Goal: Task Accomplishment & Management: Complete application form

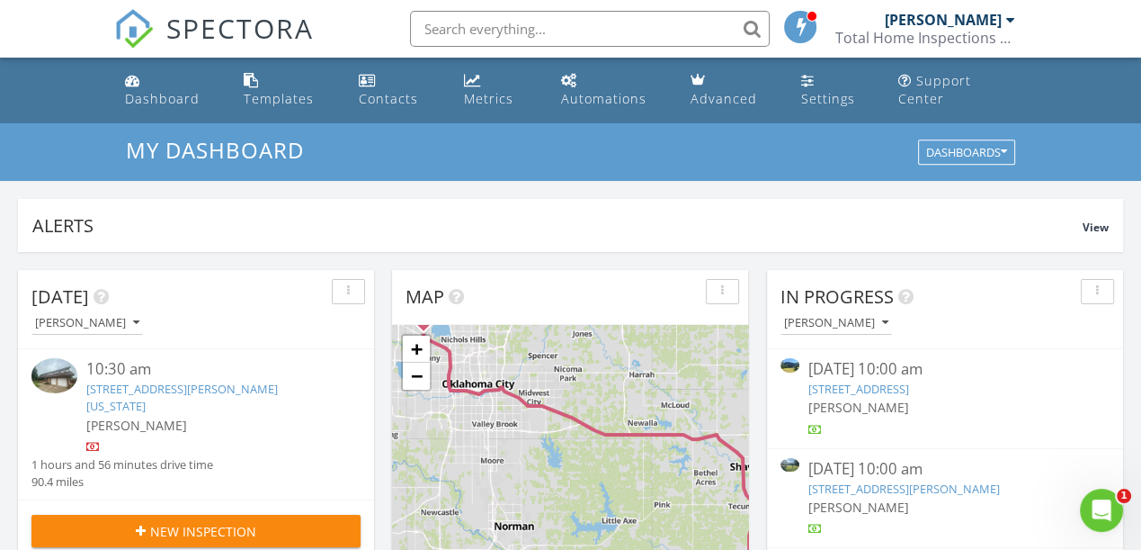
click at [508, 32] on input "text" at bounding box center [590, 29] width 360 height 36
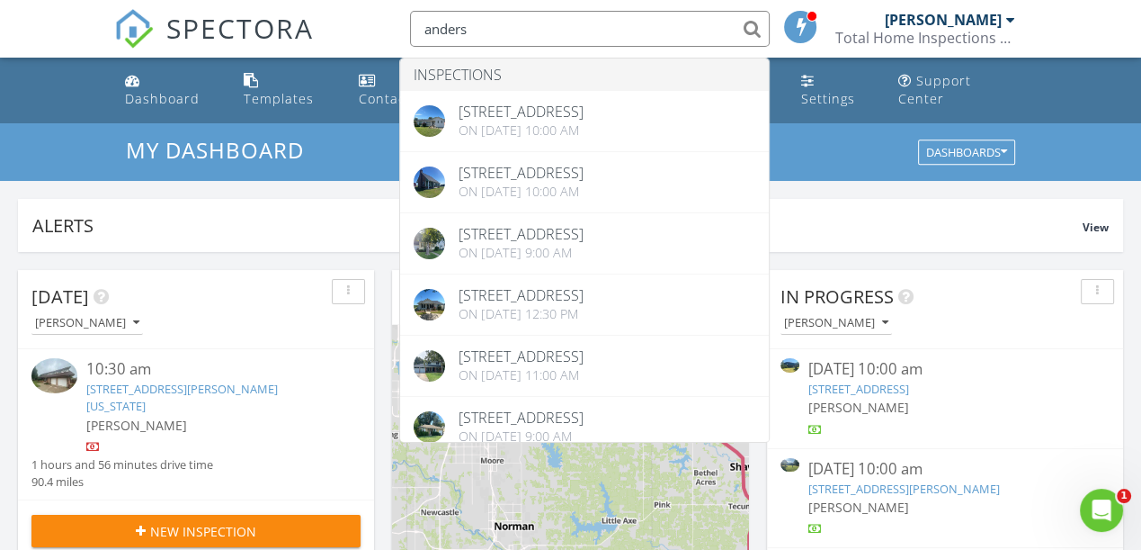
drag, startPoint x: 479, startPoint y: 24, endPoint x: 395, endPoint y: 21, distance: 84.6
click at [395, 21] on li "anders Inspections 825 W 22nd, Ada, OK 74820 On 07/28/2025 at 10:00 am 25751 E …" at bounding box center [584, 29] width 385 height 58
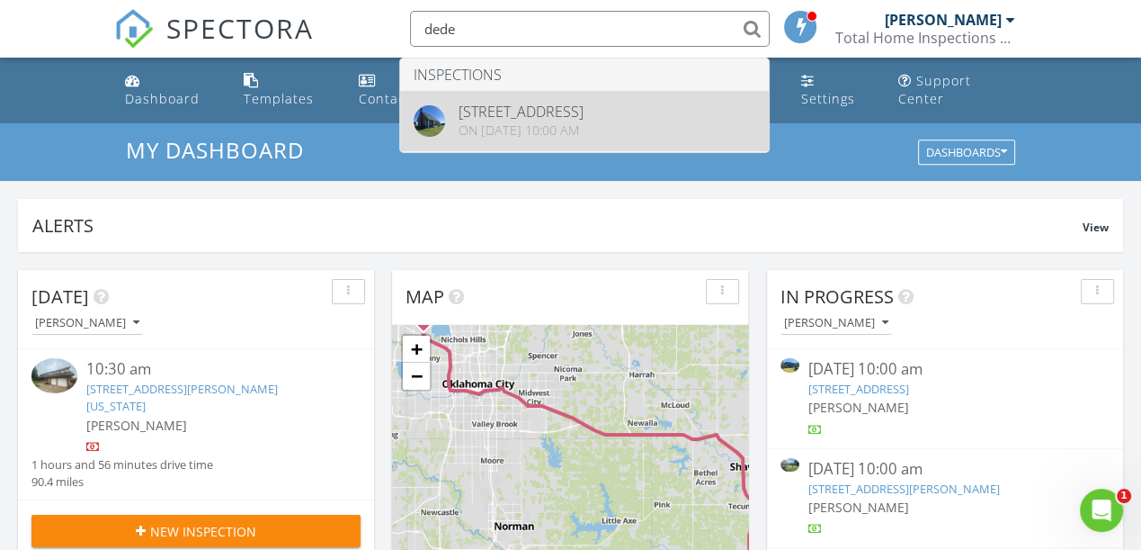
type input "dede"
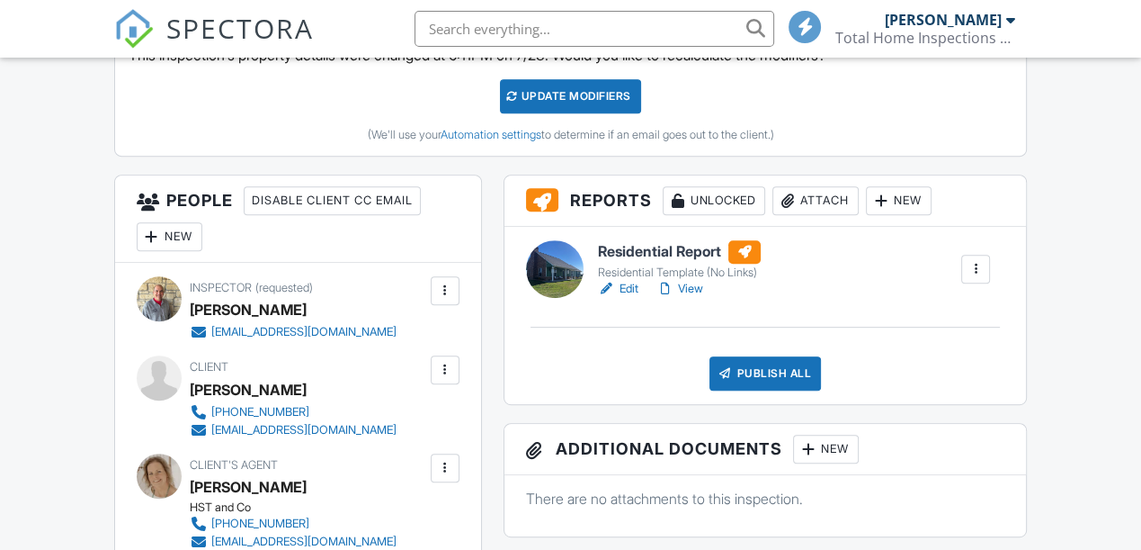
scroll to position [817, 0]
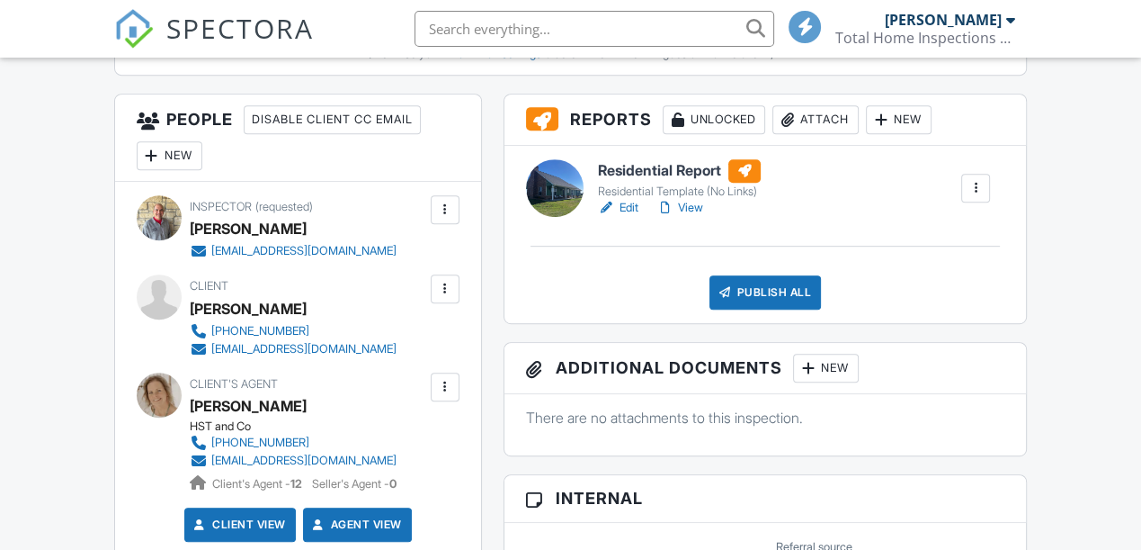
click at [694, 217] on link "View" at bounding box center [680, 208] width 47 height 18
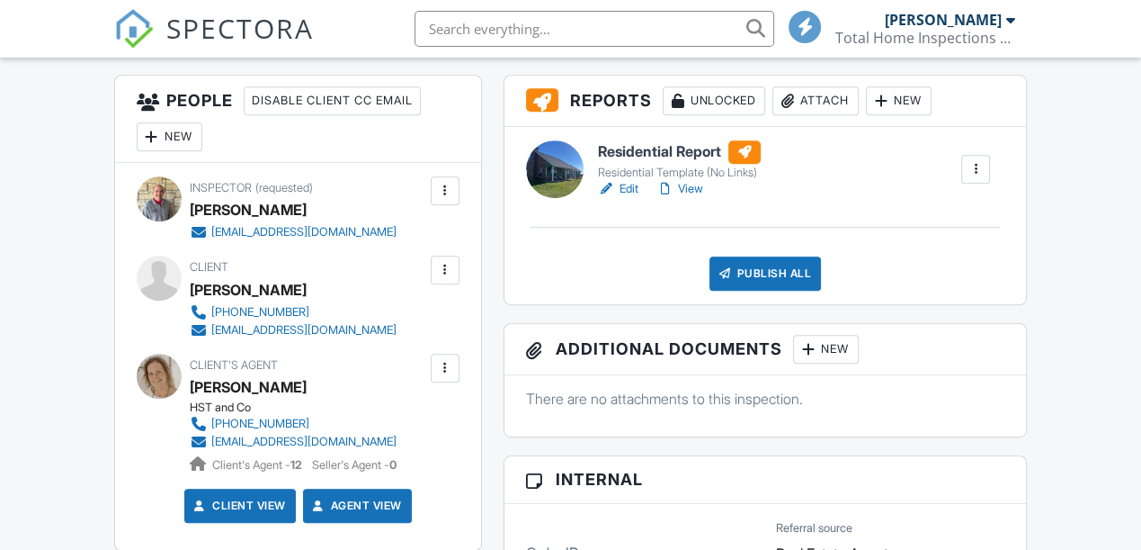
drag, startPoint x: 0, startPoint y: 0, endPoint x: 686, endPoint y: 203, distance: 715.7
click at [686, 198] on link "View" at bounding box center [680, 189] width 47 height 18
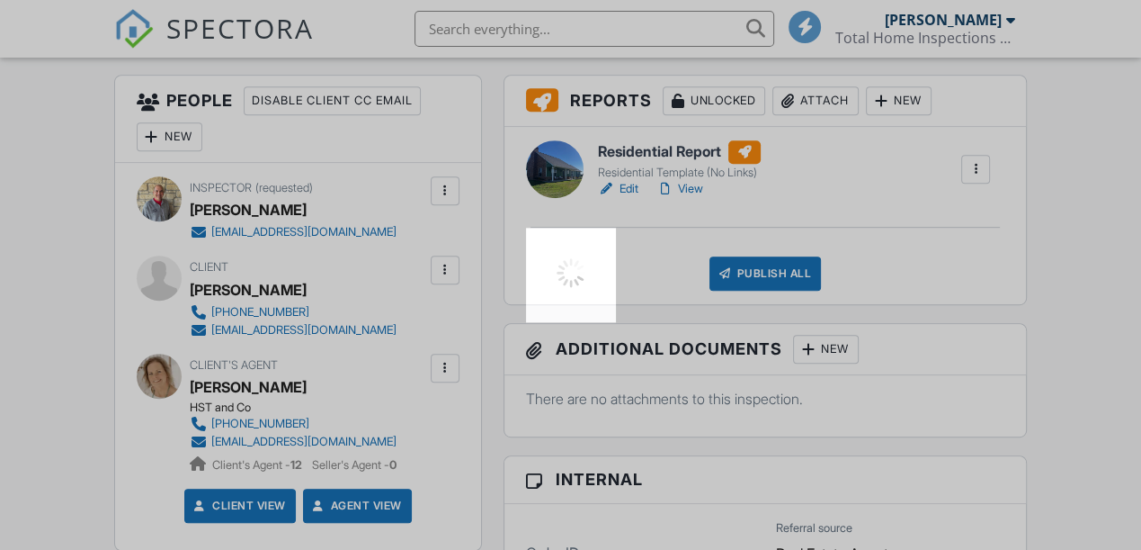
scroll to position [836, 0]
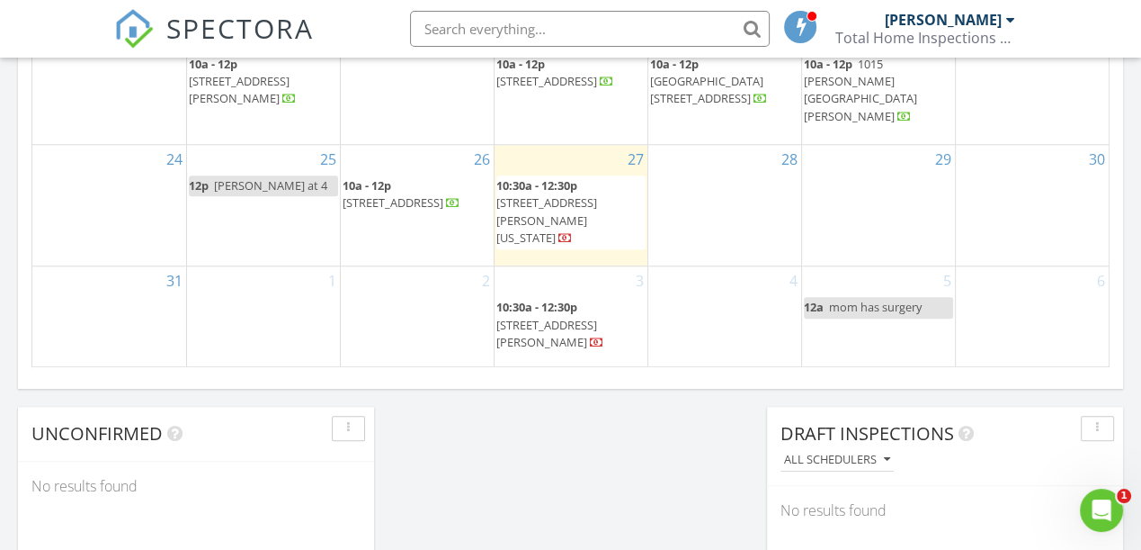
scroll to position [1308, 0]
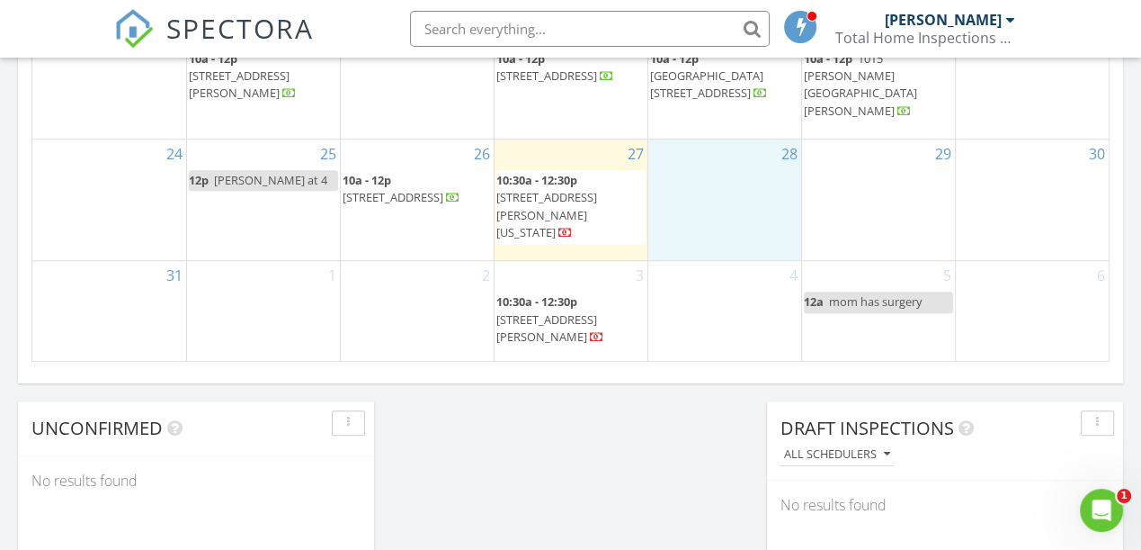
click at [705, 225] on div "28" at bounding box center [724, 199] width 153 height 121
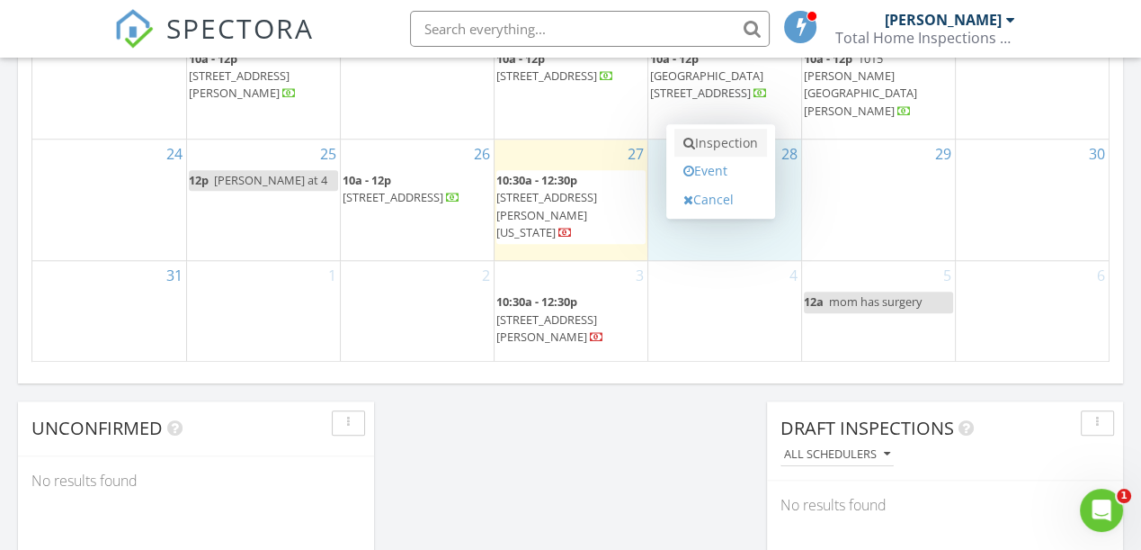
click at [718, 152] on link "Inspection" at bounding box center [721, 143] width 93 height 29
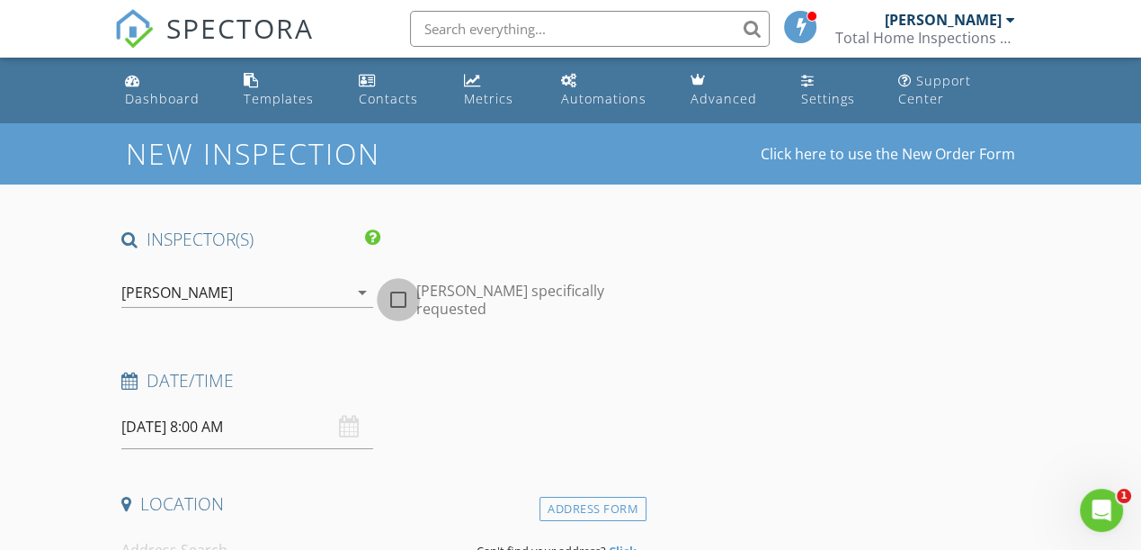
click at [398, 300] on div at bounding box center [398, 299] width 31 height 31
checkbox input "true"
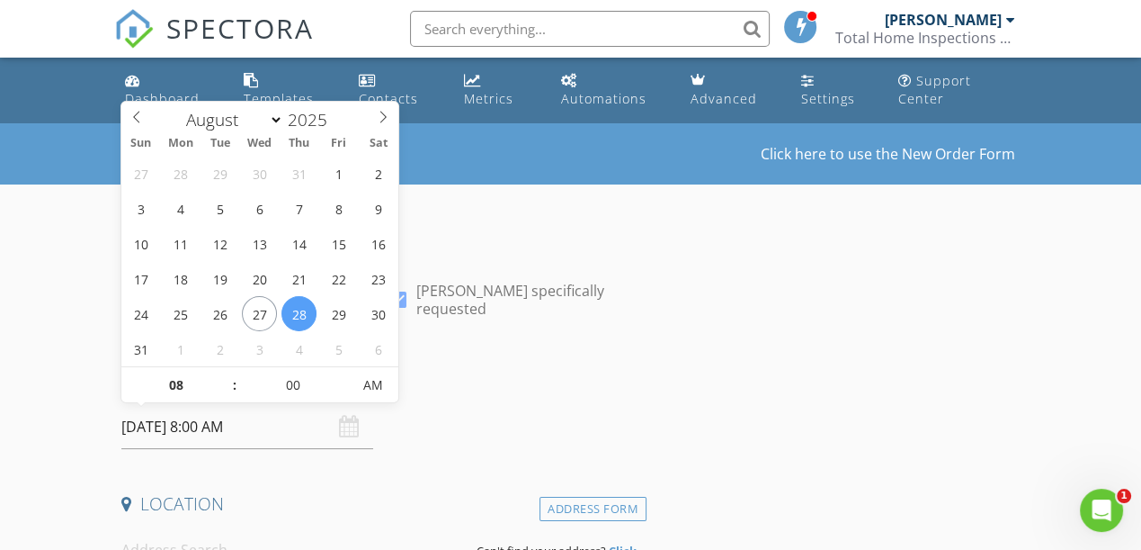
click at [247, 424] on input "[DATE] 8:00 AM" at bounding box center [247, 427] width 252 height 44
type input "09"
type input "[DATE] 9:00 AM"
click at [227, 374] on span at bounding box center [225, 376] width 13 height 18
type input "10"
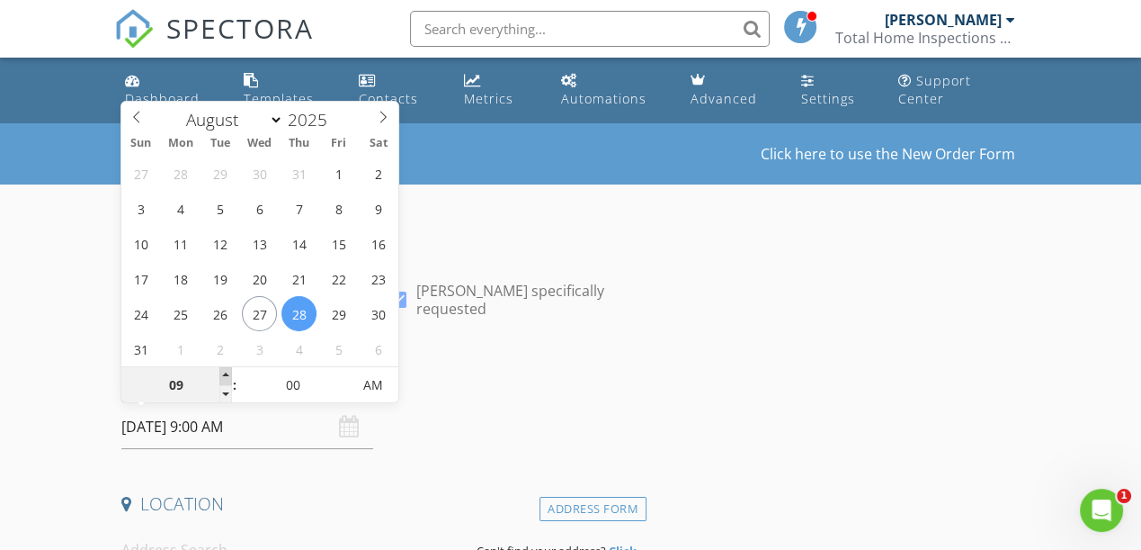
type input "[DATE] 10:00 AM"
click at [227, 374] on span at bounding box center [225, 376] width 13 height 18
click at [218, 537] on input at bounding box center [291, 550] width 341 height 44
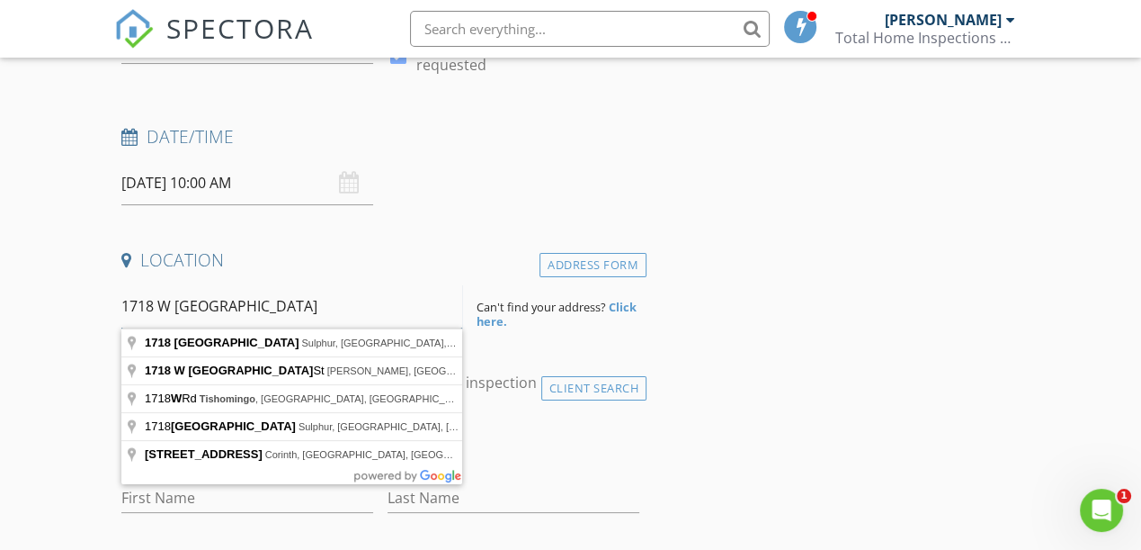
scroll to position [254, 0]
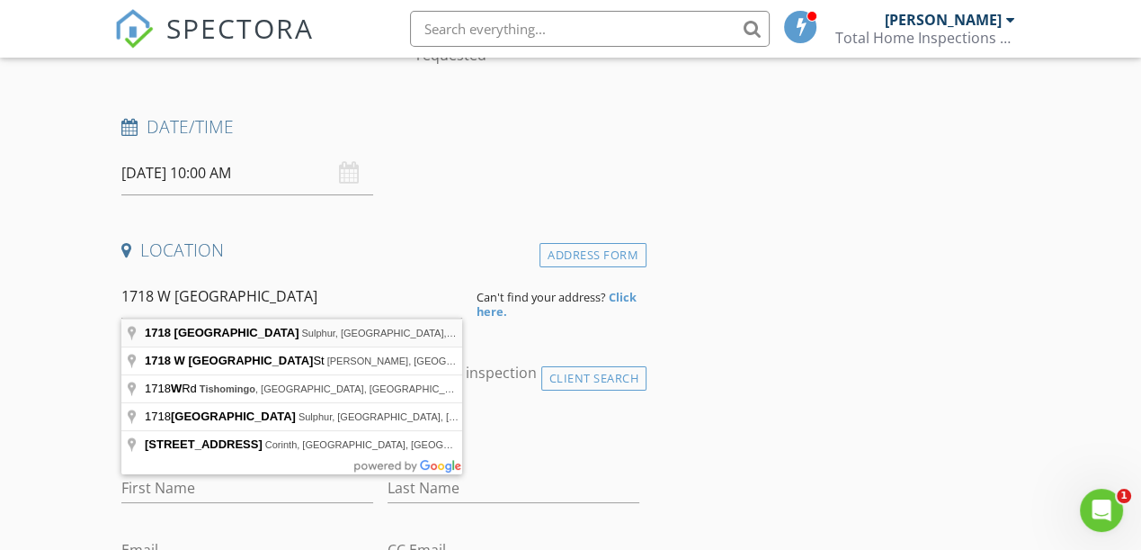
type input "[STREET_ADDRESS]"
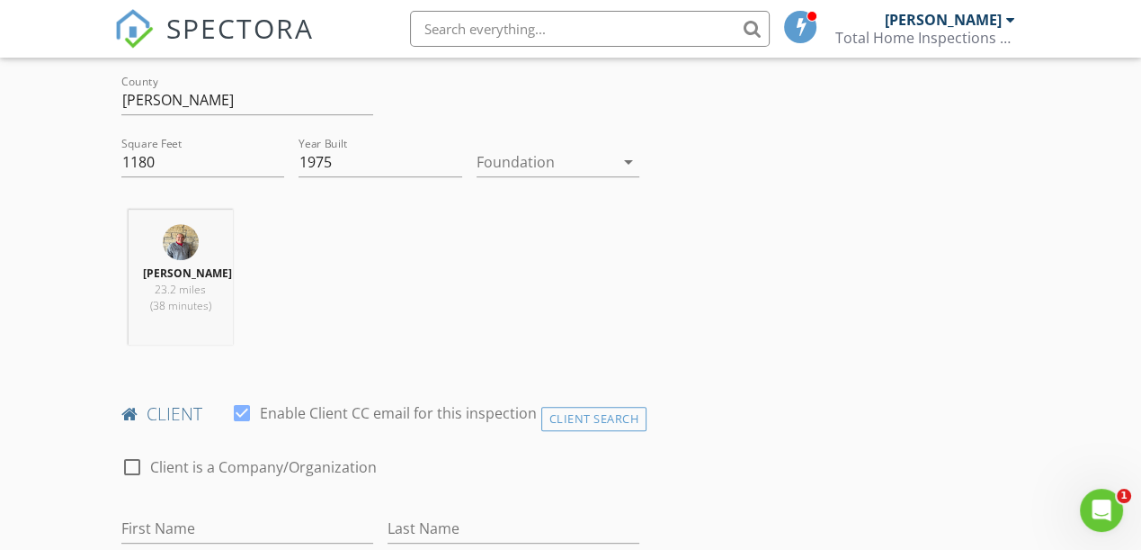
scroll to position [827, 0]
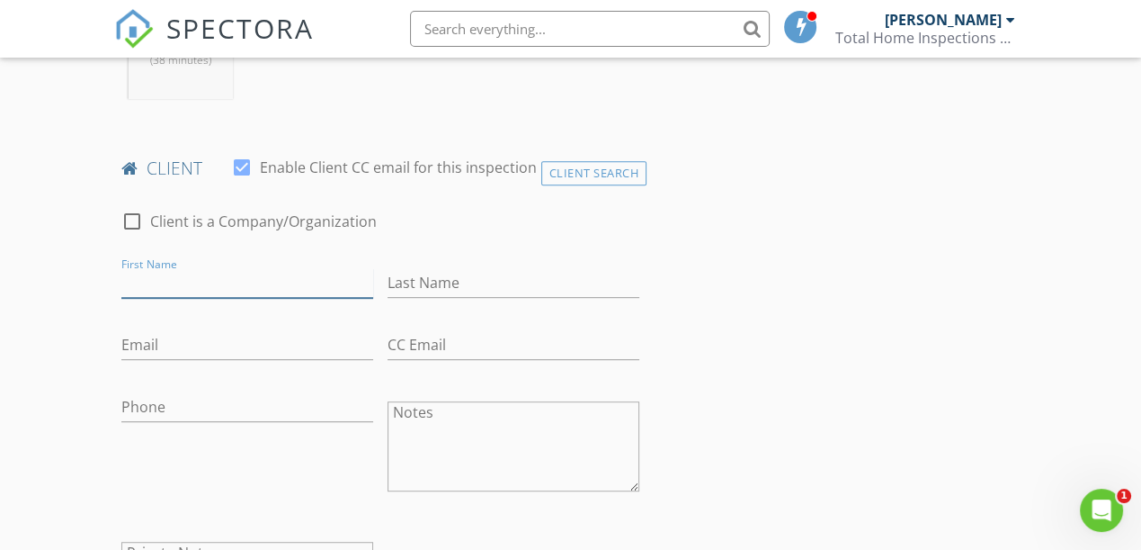
click at [186, 278] on input "First Name" at bounding box center [247, 283] width 252 height 30
type input "Gage"
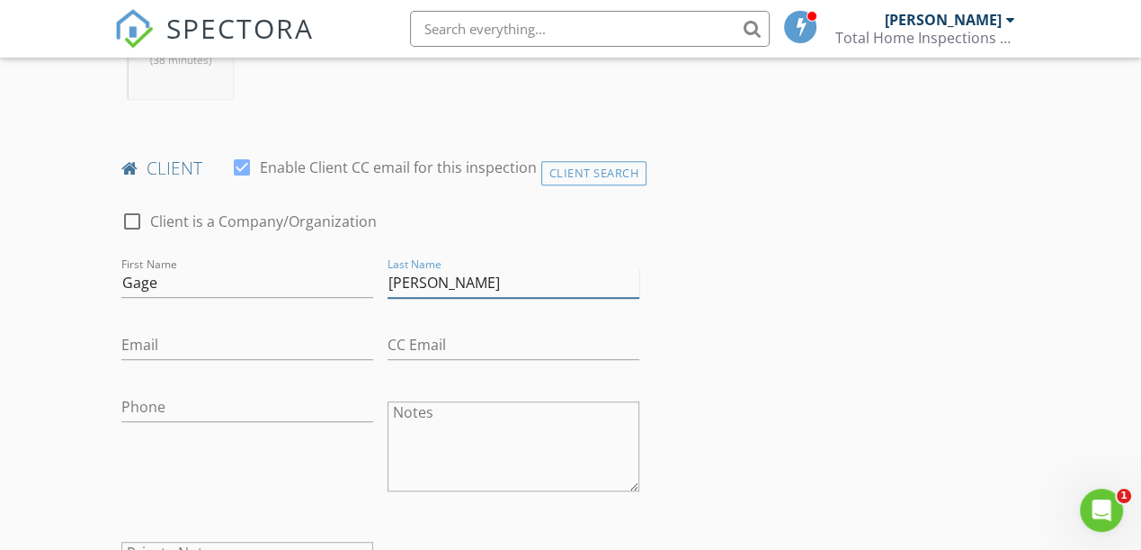
type input "[PERSON_NAME]"
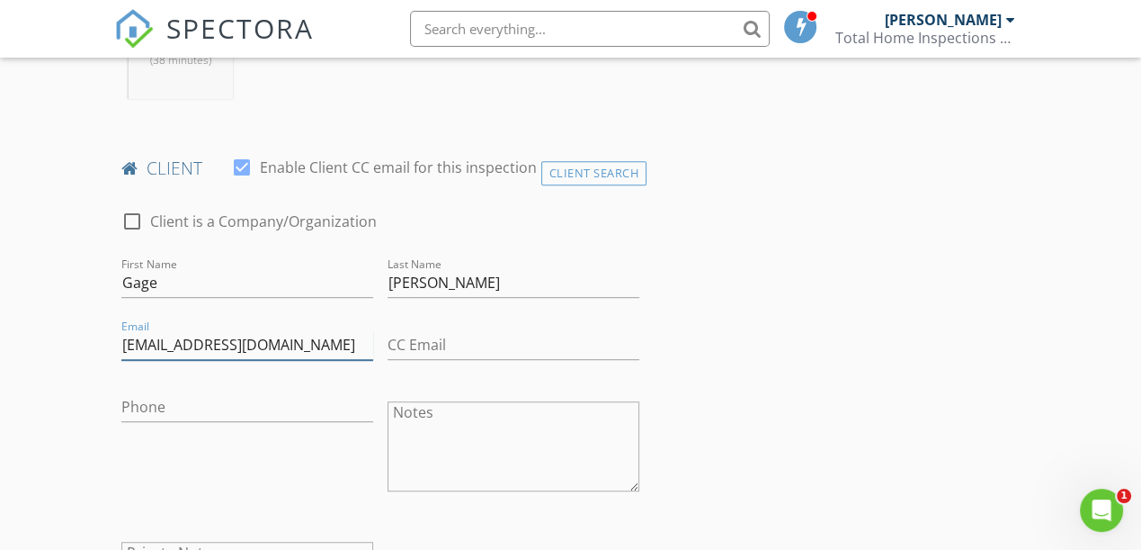
type input "[EMAIL_ADDRESS][DOMAIN_NAME]"
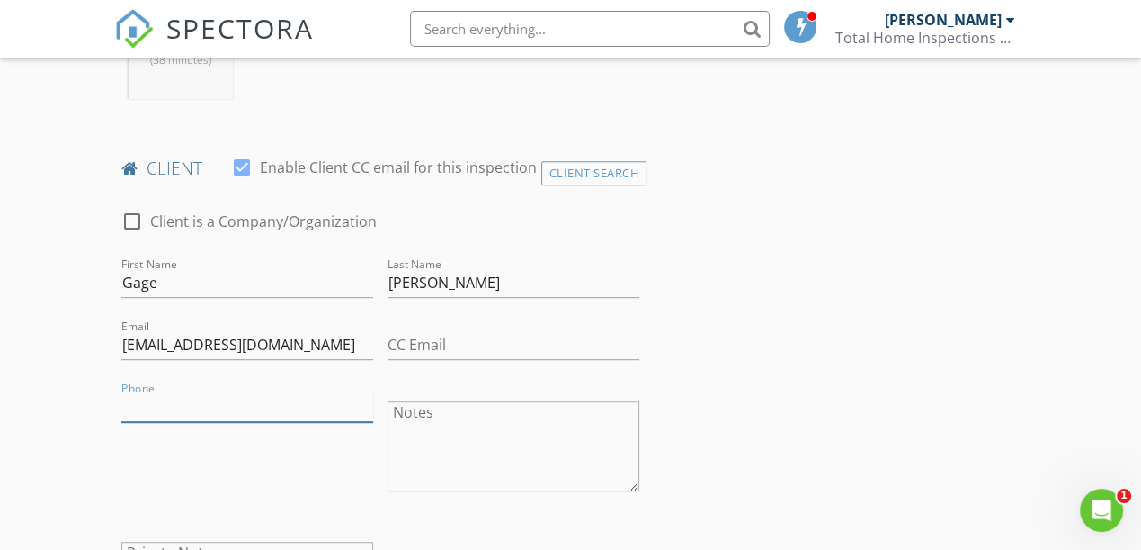
click at [212, 415] on input "Phone" at bounding box center [247, 407] width 252 height 30
type input "[PHONE_NUMBER]"
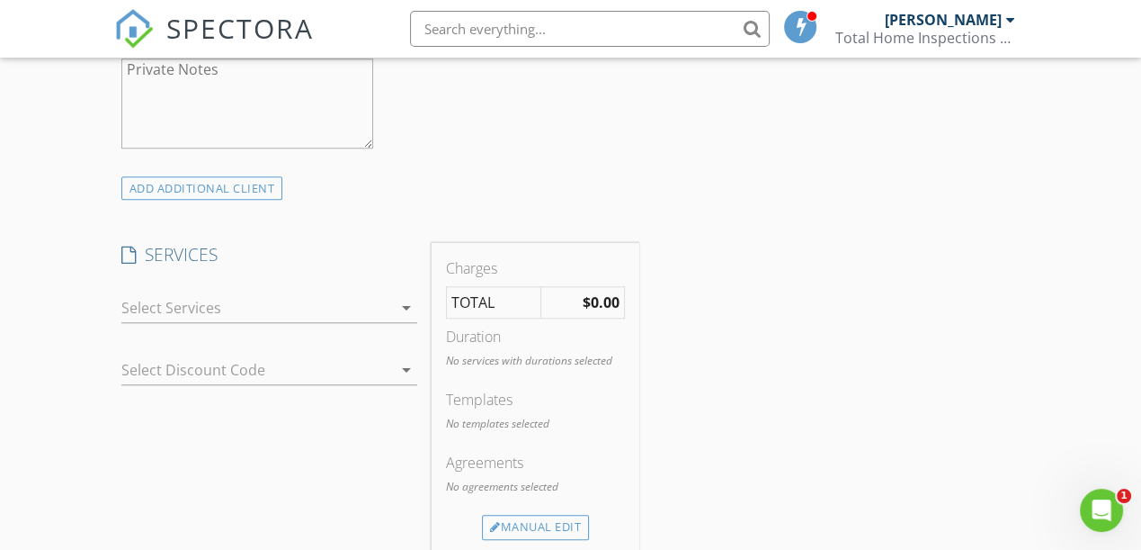
scroll to position [1317, 0]
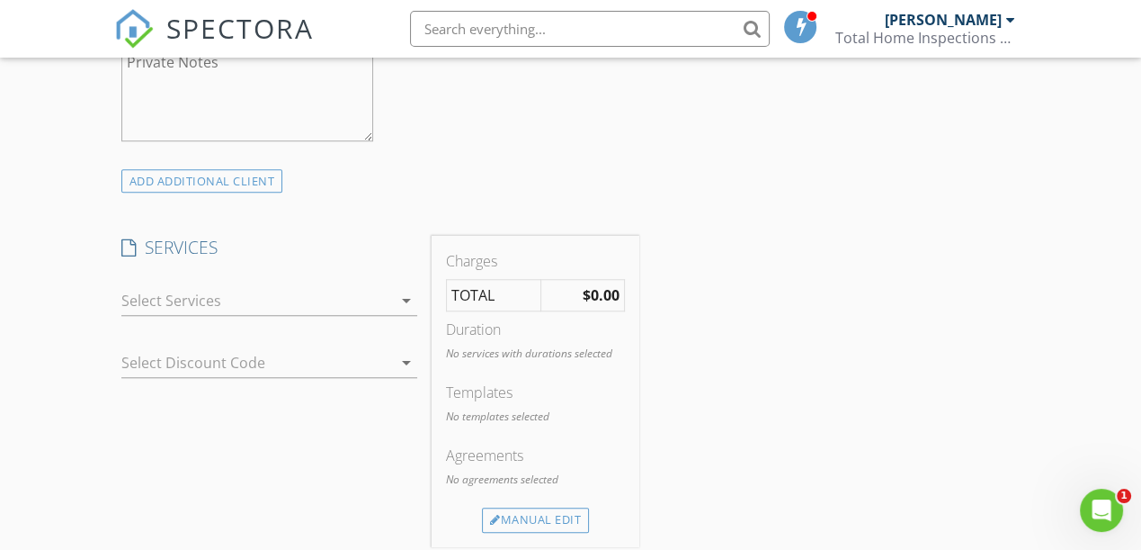
click at [209, 293] on div at bounding box center [256, 300] width 271 height 29
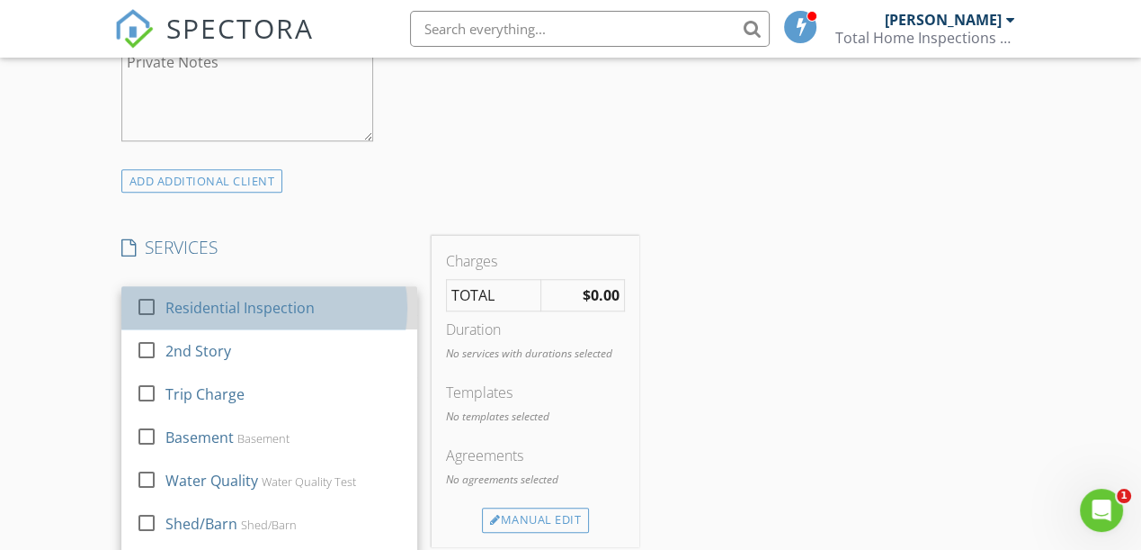
click at [219, 316] on div "Residential Inspection" at bounding box center [283, 308] width 237 height 36
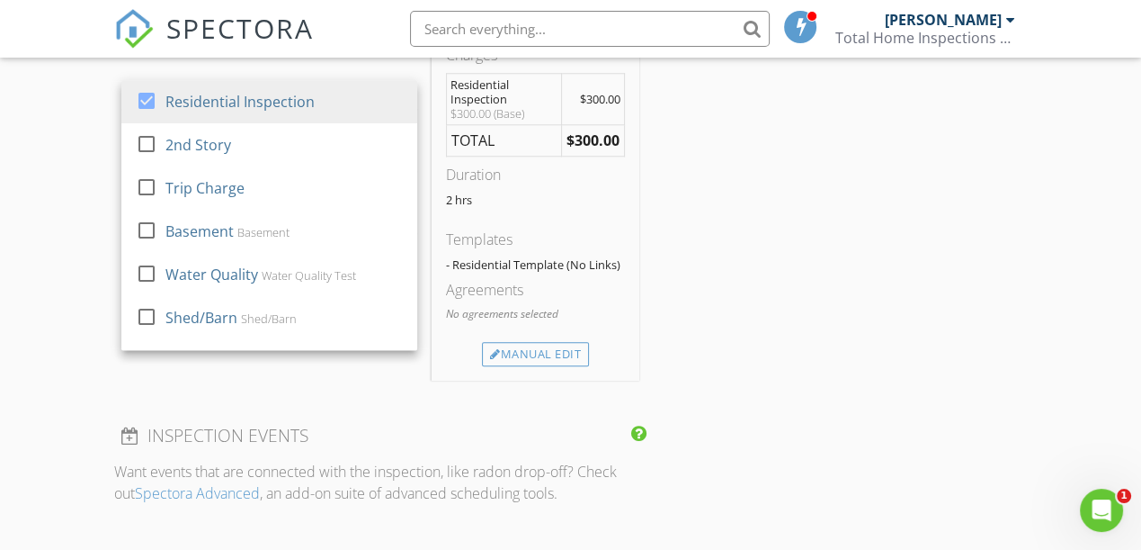
scroll to position [1562, 0]
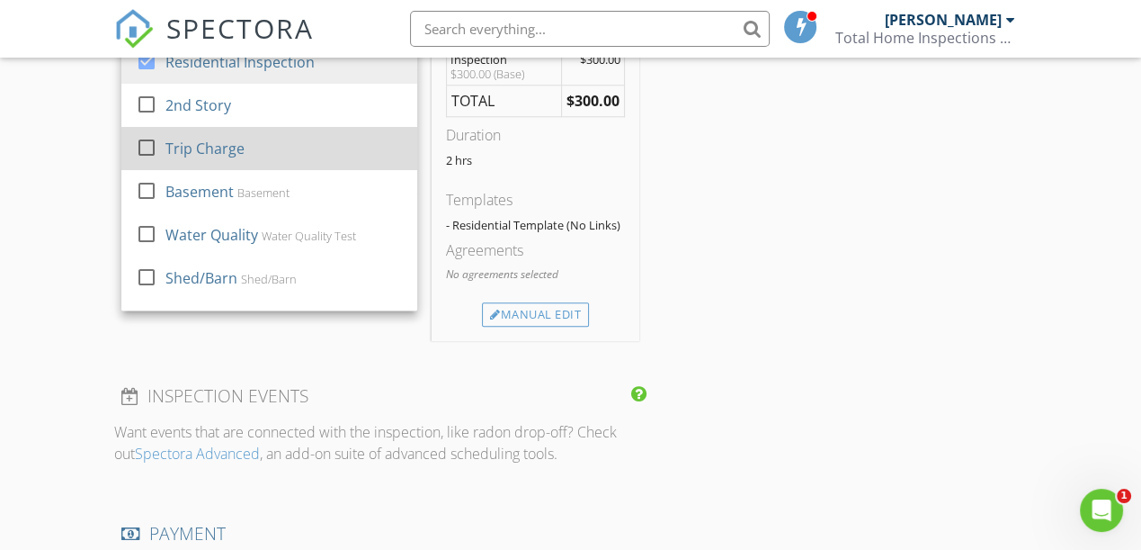
click at [190, 151] on div "Trip Charge" at bounding box center [204, 149] width 79 height 22
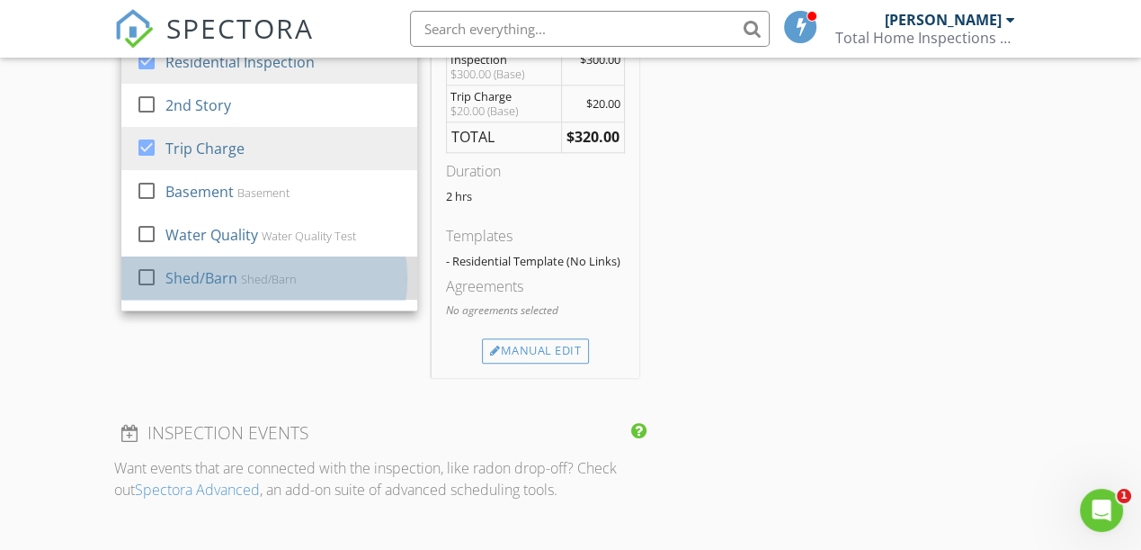
click at [204, 273] on div "Shed/Barn" at bounding box center [201, 278] width 72 height 22
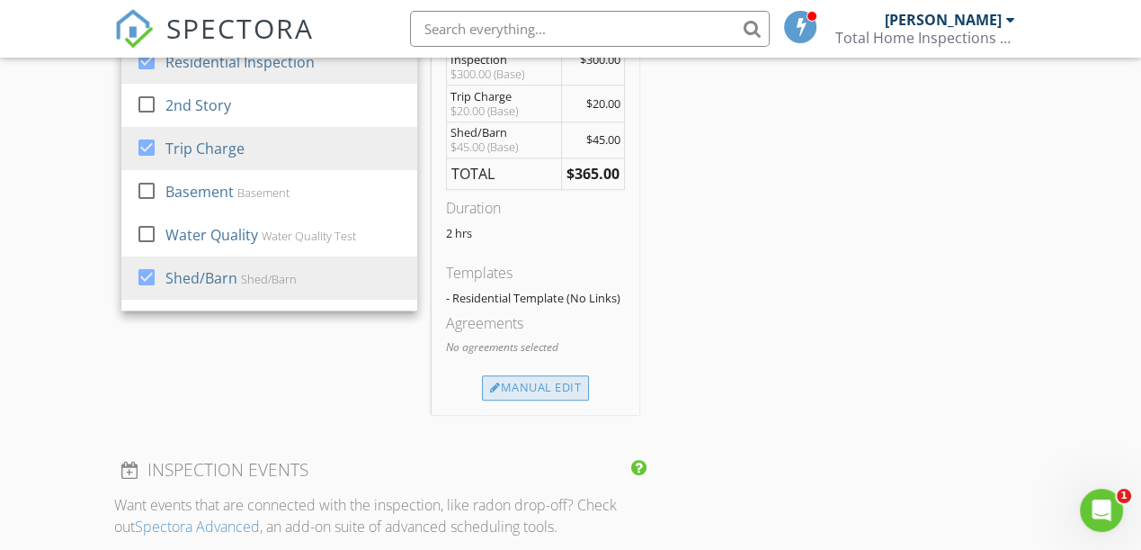
click at [522, 389] on div "Manual Edit" at bounding box center [535, 387] width 107 height 25
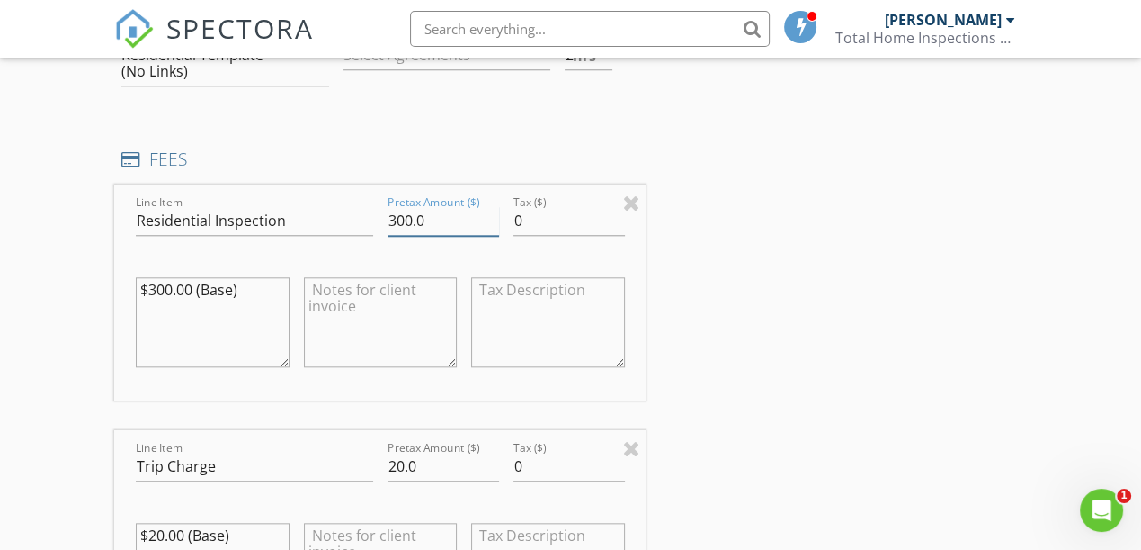
drag, startPoint x: 401, startPoint y: 210, endPoint x: 336, endPoint y: 210, distance: 64.8
click at [336, 210] on div "Line Item Residential Inspection Pretax Amount ($) 300.0 Tax ($) 0 $300.00 (Bas…" at bounding box center [380, 292] width 532 height 217
type input "320"
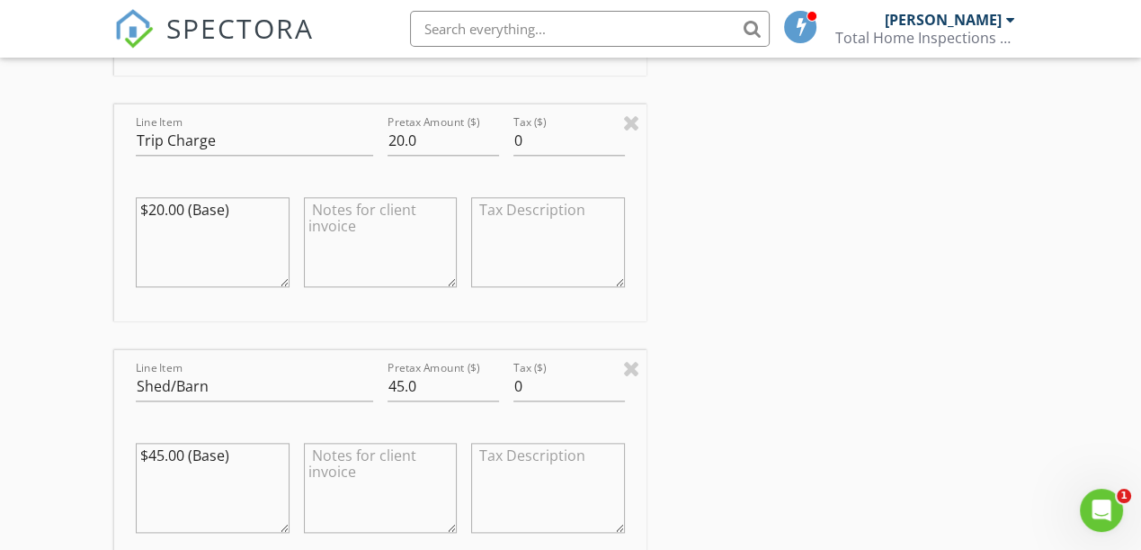
scroll to position [1890, 0]
drag, startPoint x: 415, startPoint y: 381, endPoint x: 328, endPoint y: 378, distance: 86.4
click at [329, 378] on div "Line Item Shed/Barn Pretax Amount ($) 45.0 Tax ($) 0 $45.00 (Base)" at bounding box center [380, 456] width 532 height 217
type input "50"
click at [898, 369] on div "INSPECTOR(S) check_box Shannon Tice PRIMARY Shannon Tice arrow_drop_down check_…" at bounding box center [570, 164] width 913 height 3653
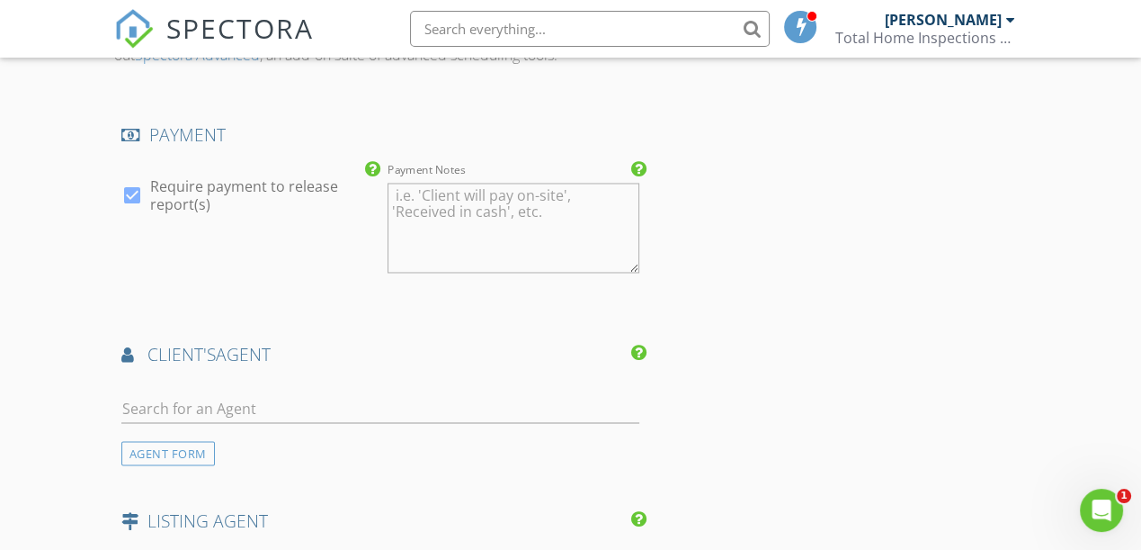
scroll to position [2625, 0]
click at [463, 198] on textarea "Payment Notes" at bounding box center [514, 228] width 252 height 90
type textarea "onsite"
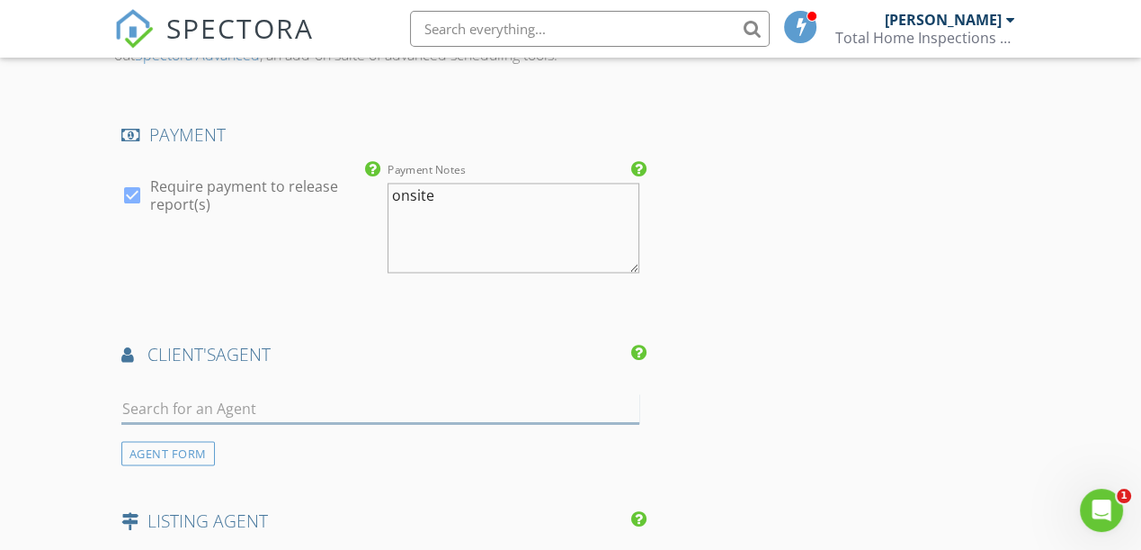
click at [401, 396] on input "text" at bounding box center [380, 408] width 518 height 30
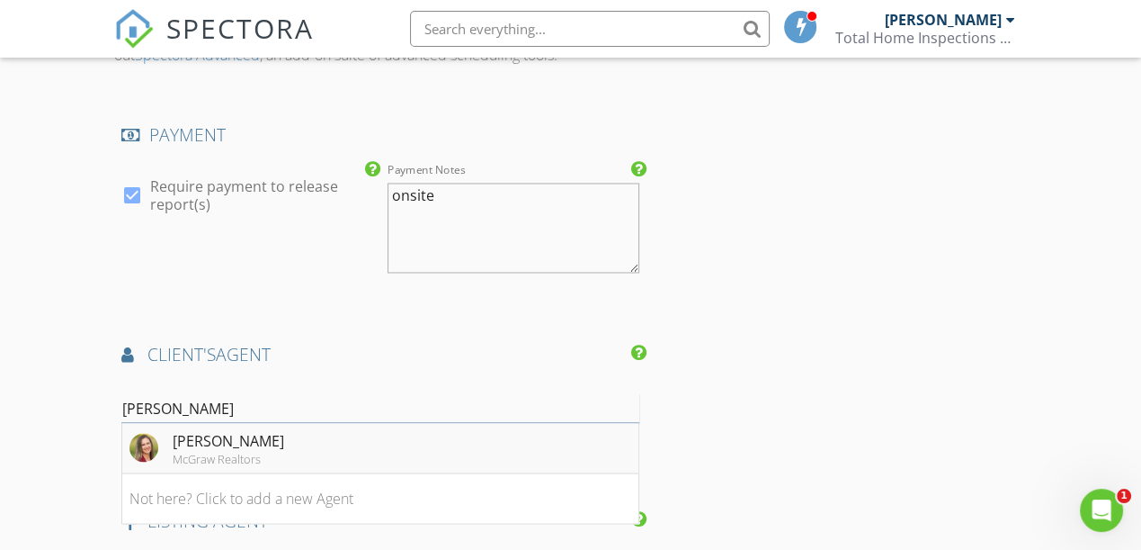
type input "marci"
click at [219, 437] on div "Marci Issacs" at bounding box center [229, 440] width 112 height 22
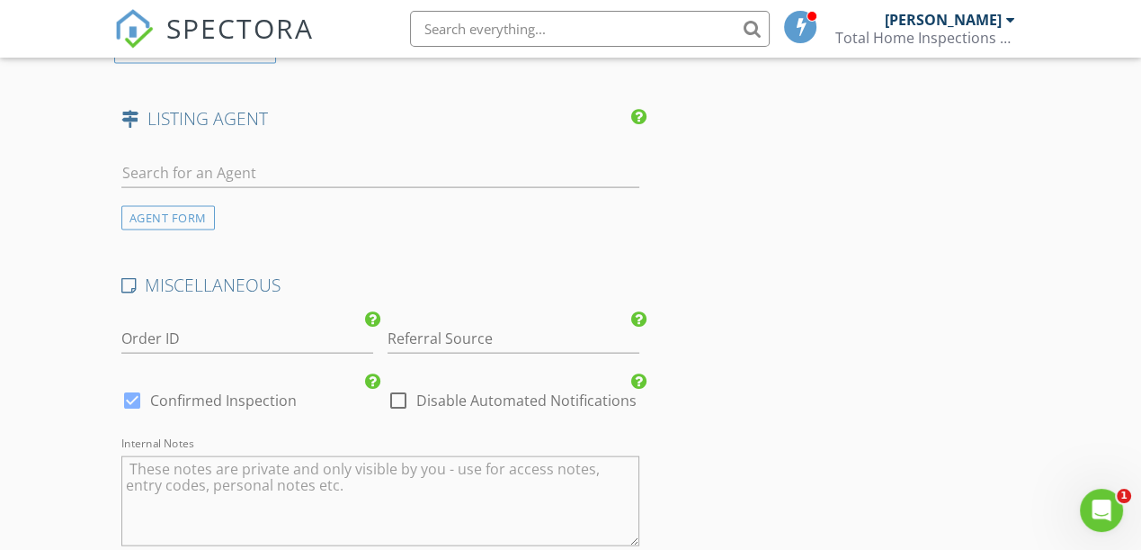
scroll to position [3442, 0]
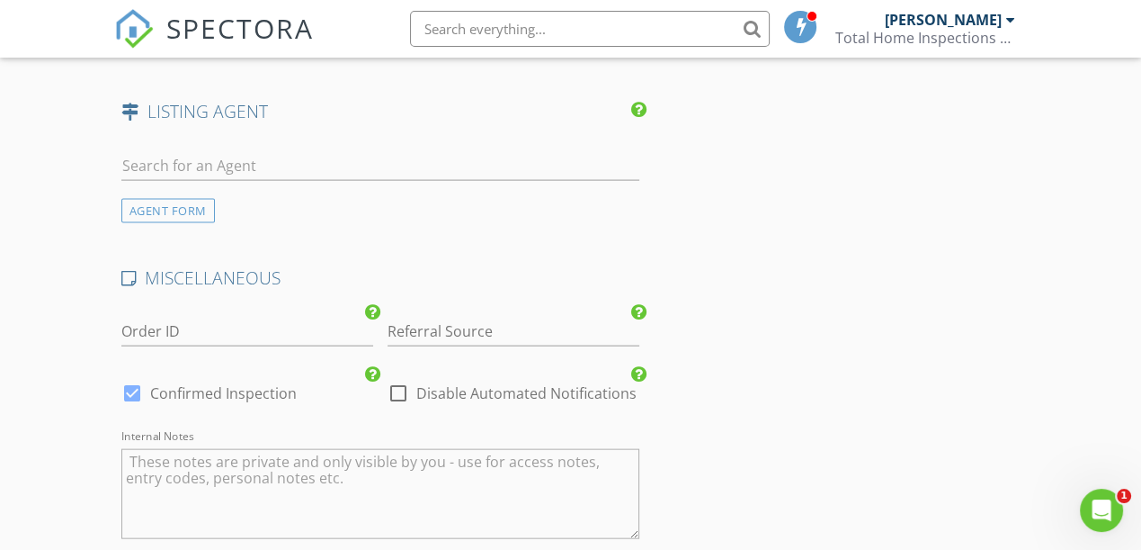
click at [494, 306] on div "Referral Source" at bounding box center [514, 335] width 252 height 58
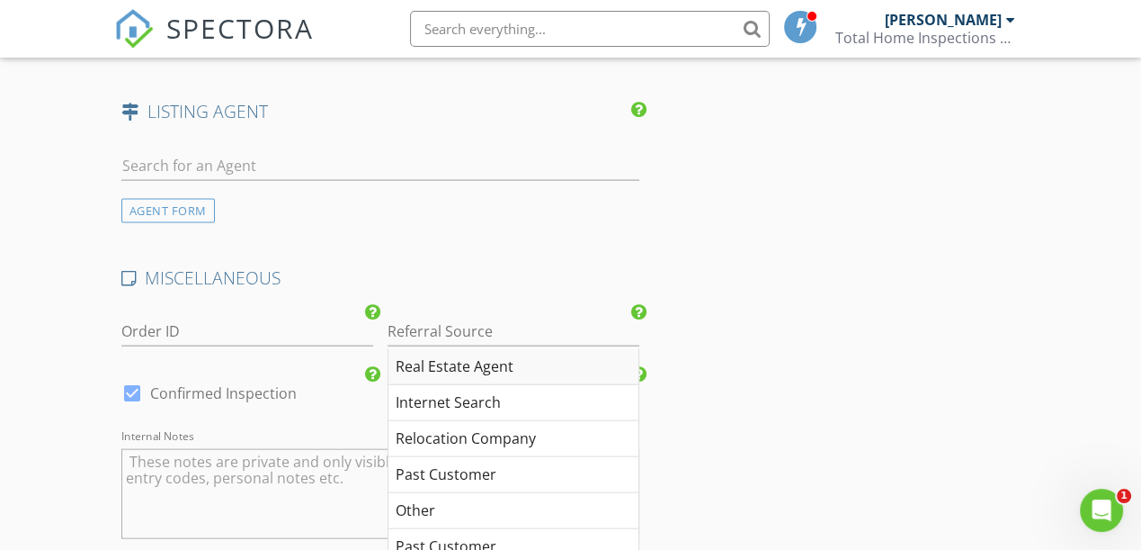
click at [470, 358] on div "Real Estate Agent" at bounding box center [514, 367] width 250 height 36
type input "Real Estate Agent"
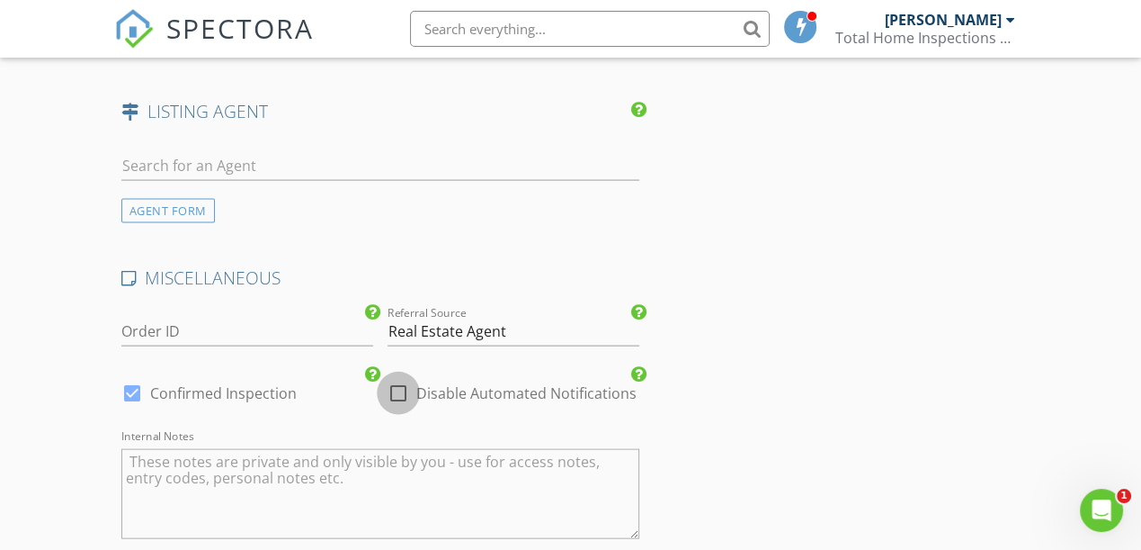
click at [402, 383] on div at bounding box center [398, 393] width 31 height 31
checkbox input "true"
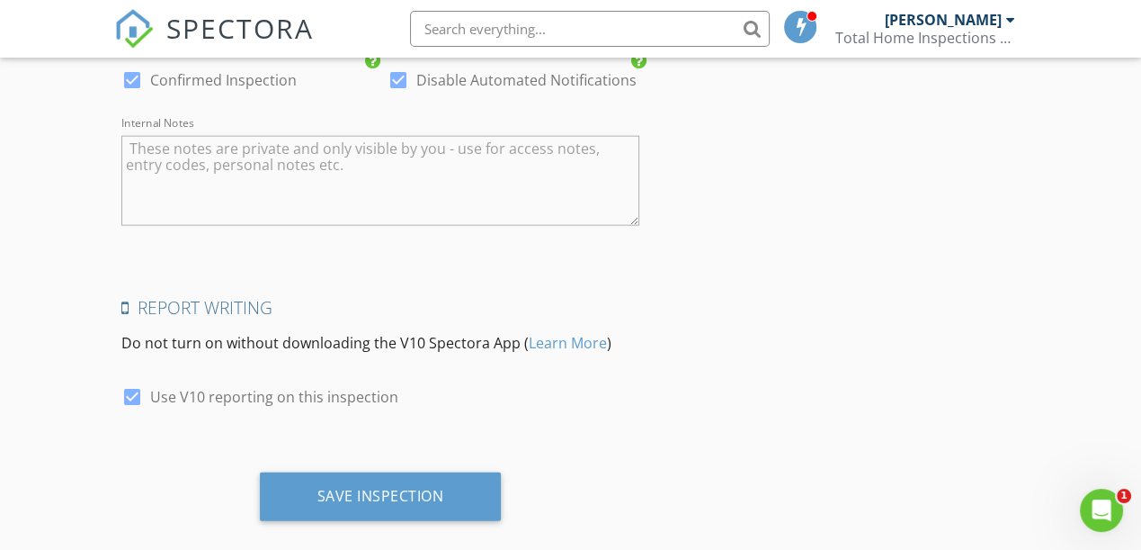
scroll to position [3773, 0]
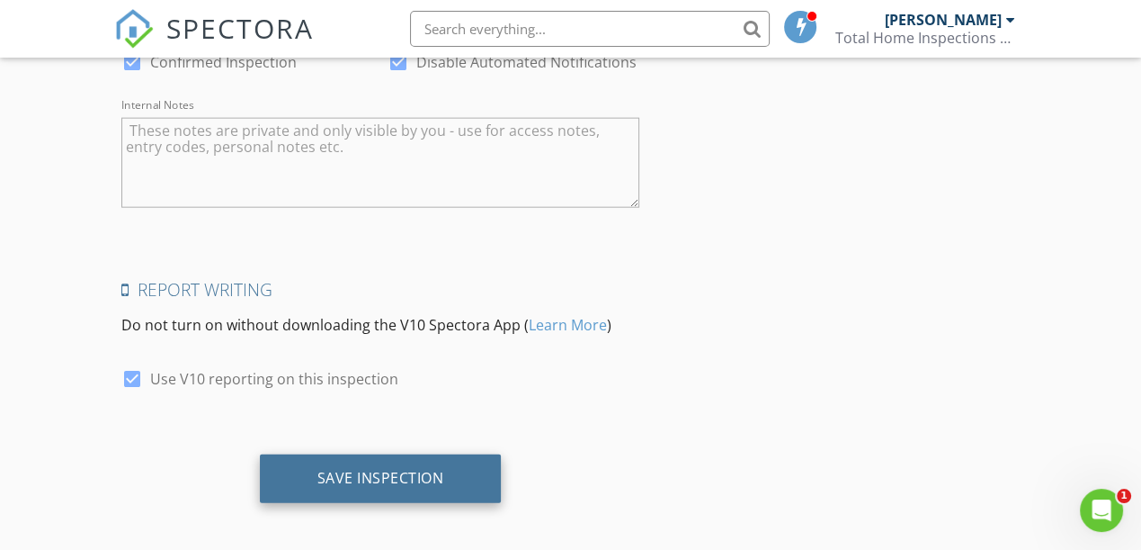
click at [342, 490] on div "Save Inspection" at bounding box center [381, 478] width 242 height 49
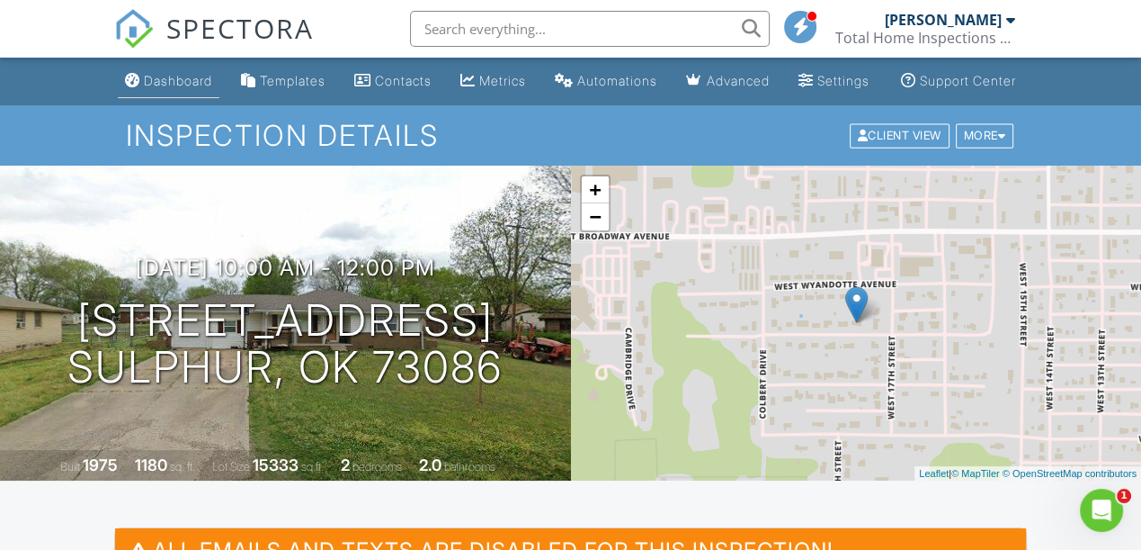
click at [154, 80] on link "Dashboard" at bounding box center [169, 81] width 102 height 33
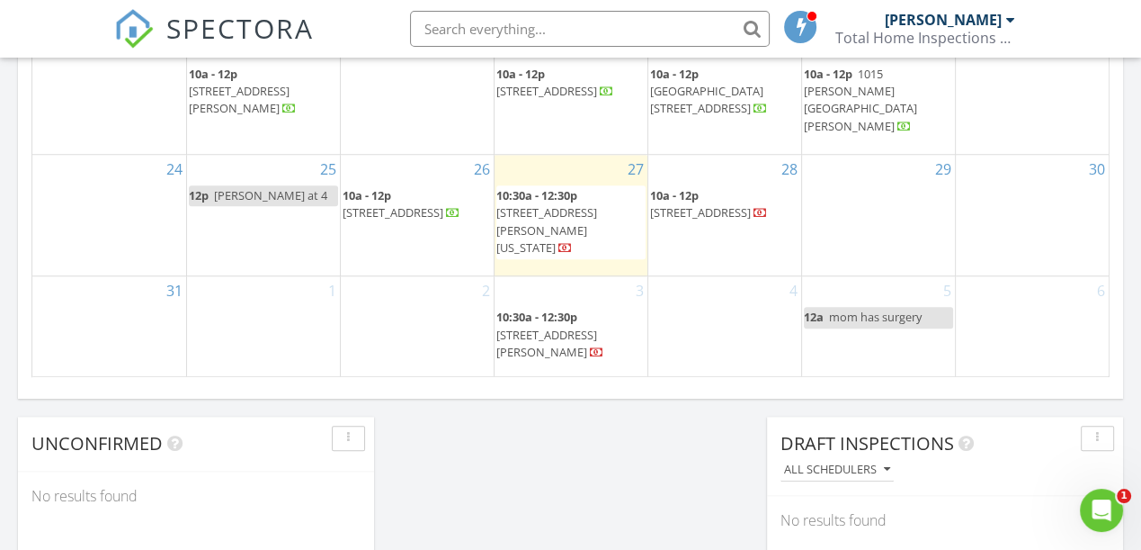
scroll to position [1308, 0]
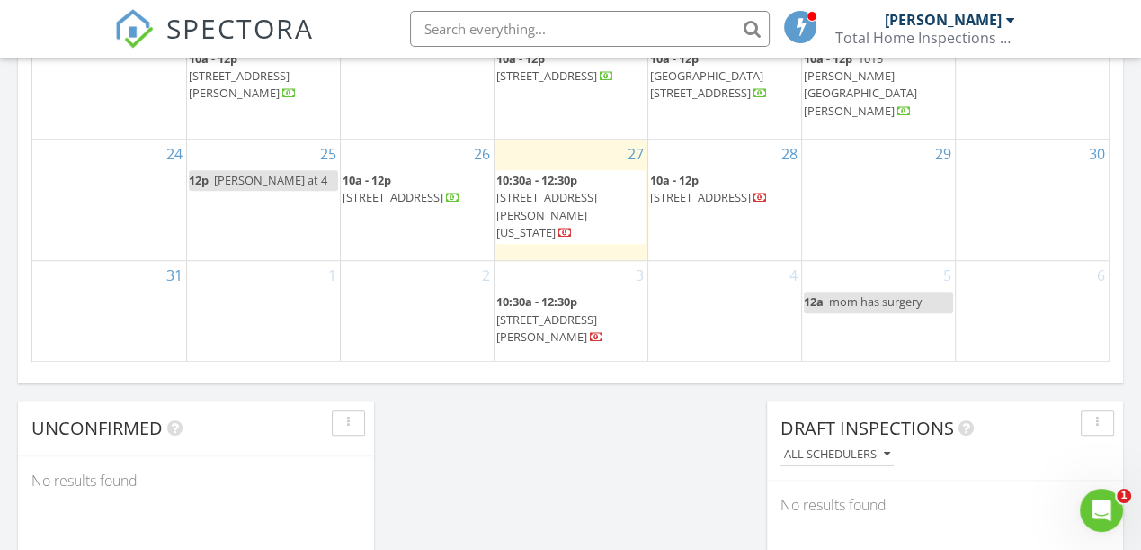
click at [556, 194] on span "8805 Salsbury Ln, Oklahoma City 73132" at bounding box center [546, 214] width 101 height 50
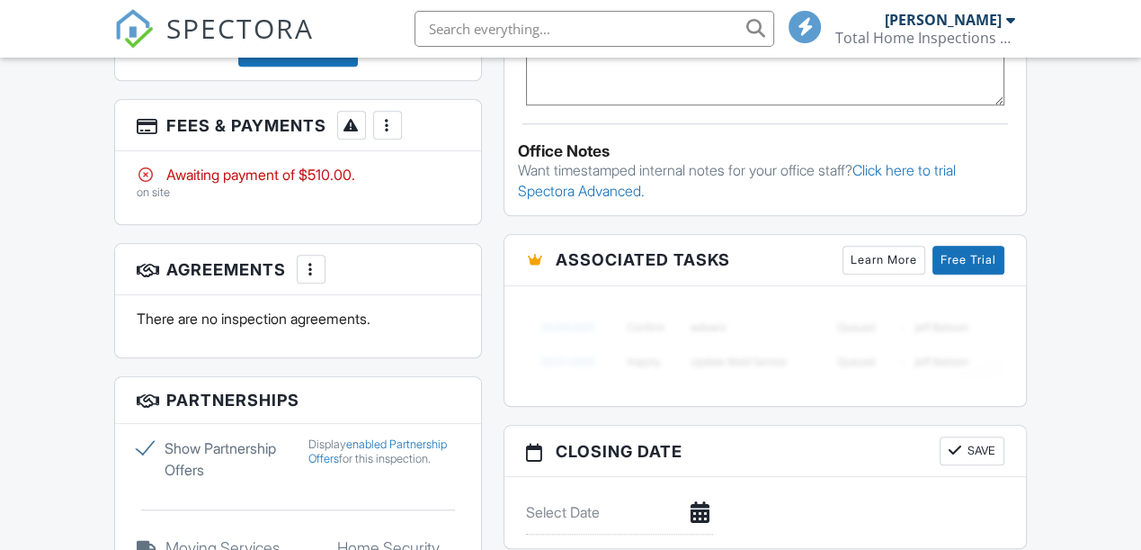
scroll to position [1471, 0]
click at [381, 117] on div "More" at bounding box center [387, 125] width 29 height 29
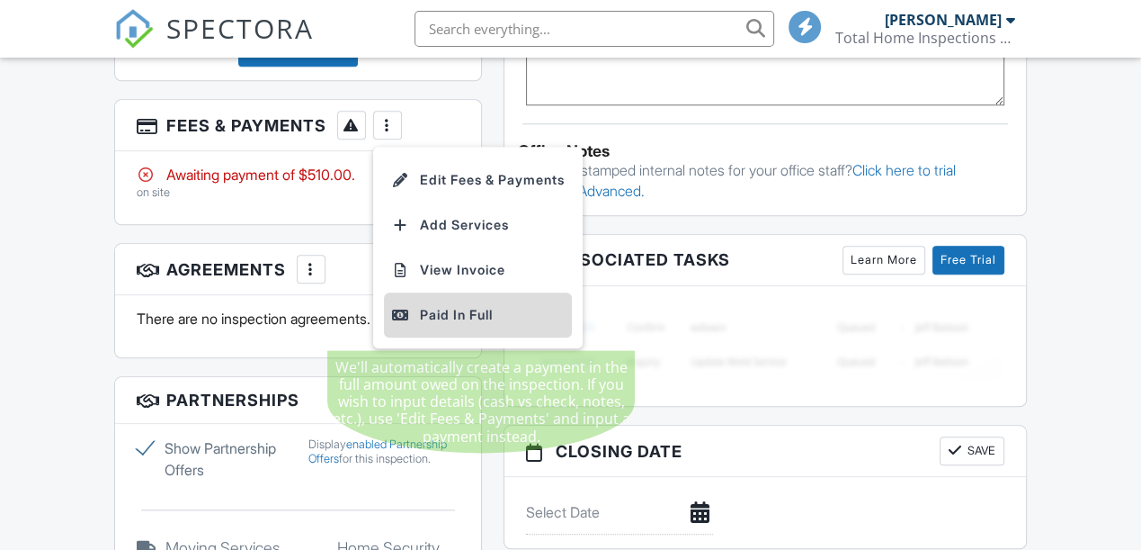
click at [427, 318] on div "Paid In Full" at bounding box center [478, 315] width 174 height 22
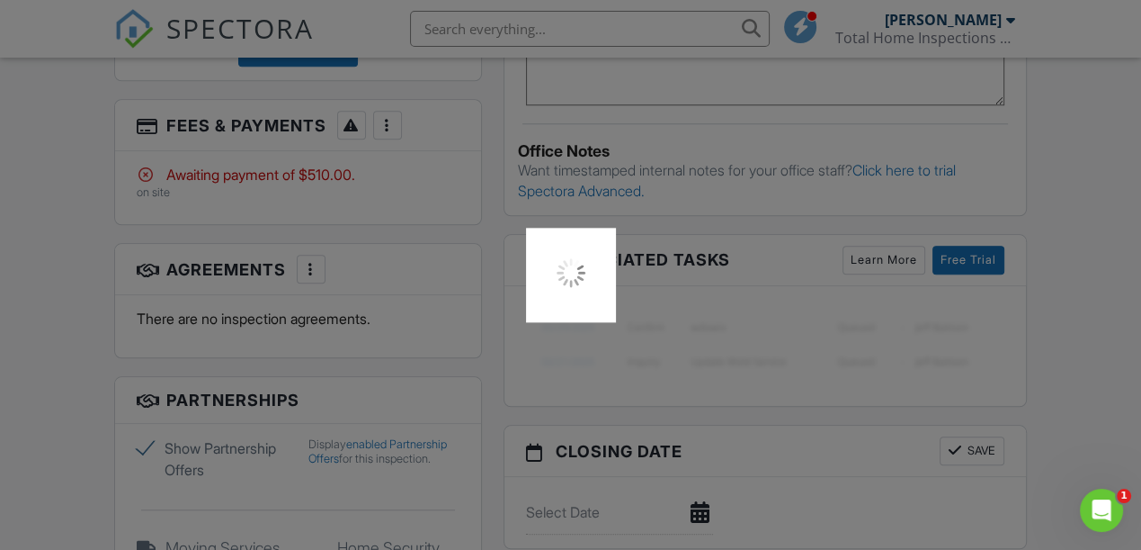
scroll to position [0, 0]
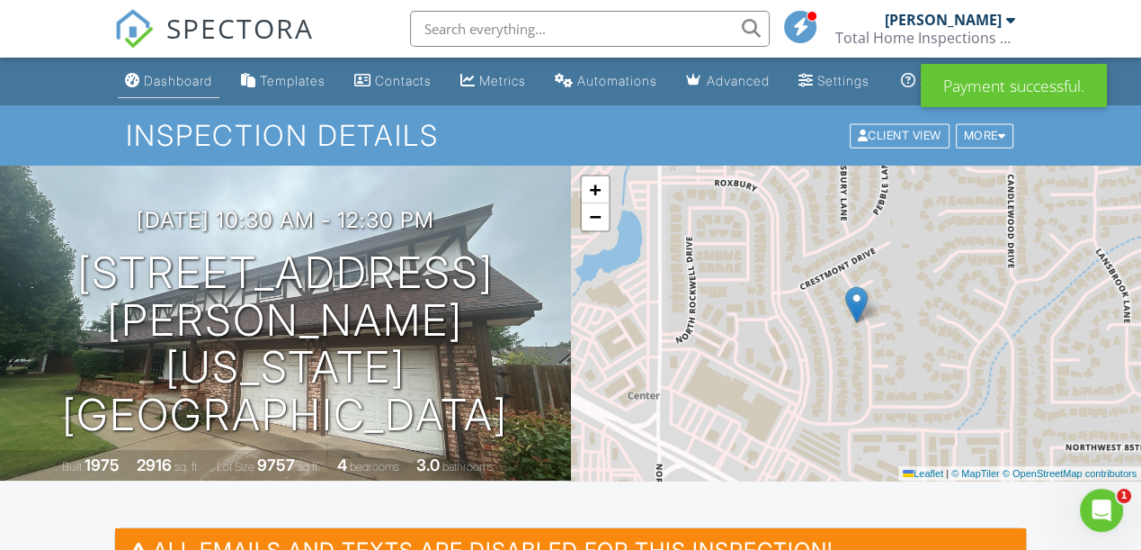
click at [151, 88] on div "Dashboard" at bounding box center [178, 80] width 68 height 15
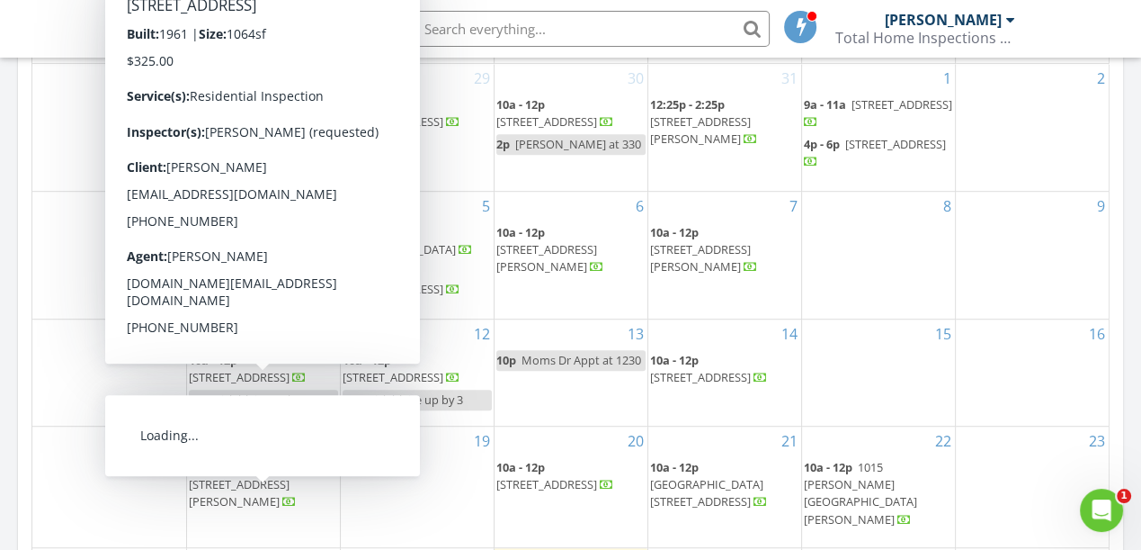
scroll to position [654, 0]
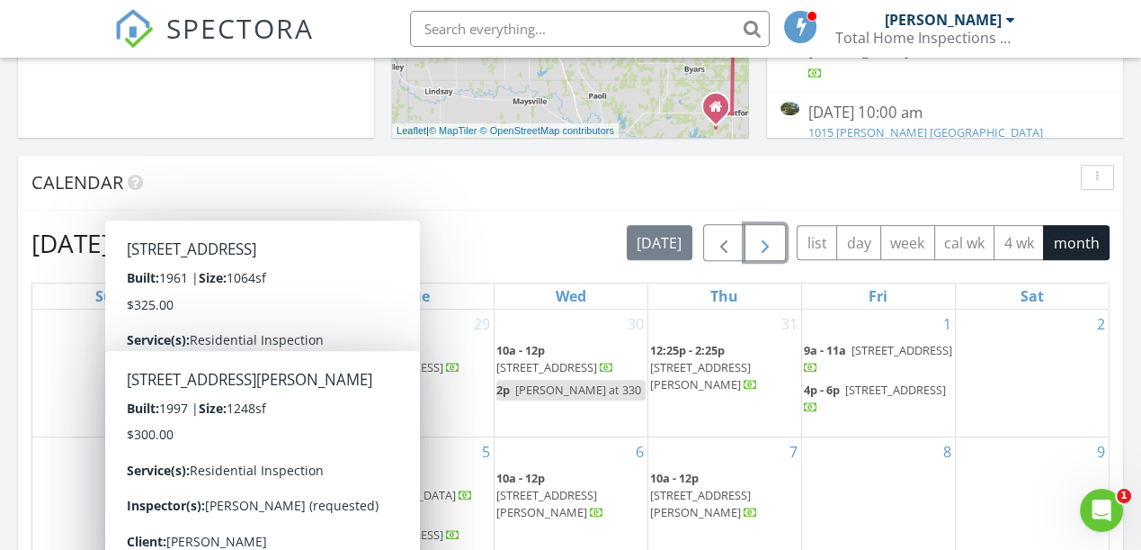
click at [774, 247] on span "button" at bounding box center [766, 243] width 22 height 22
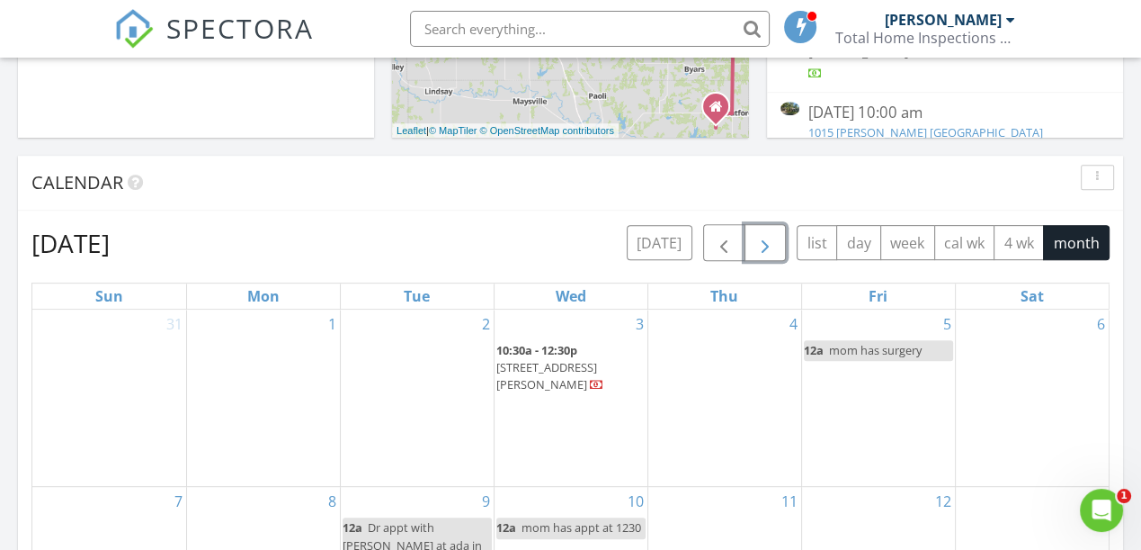
click at [727, 396] on div "4" at bounding box center [724, 397] width 153 height 177
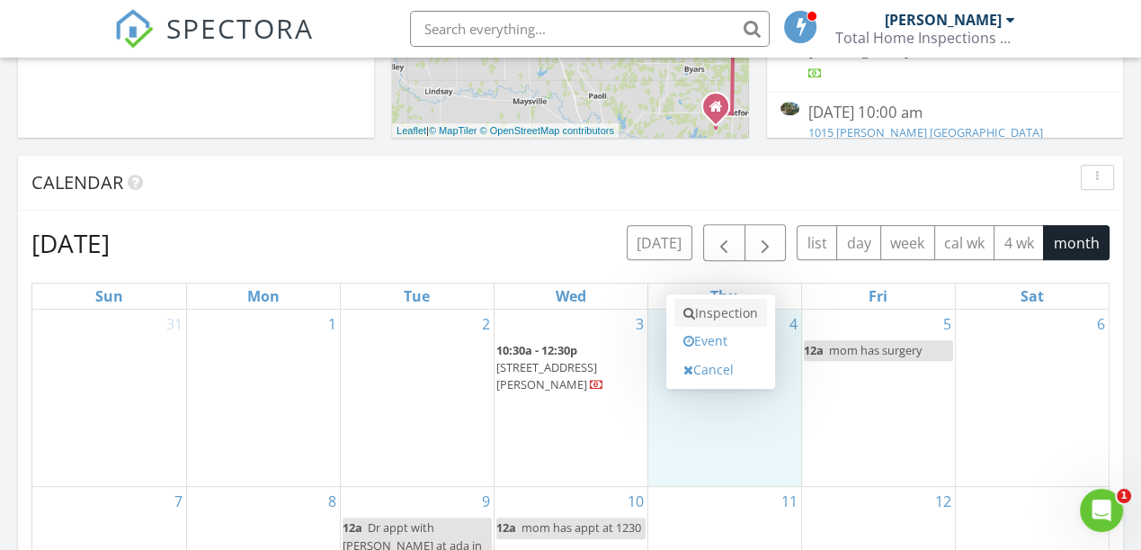
click at [727, 318] on link "Inspection" at bounding box center [721, 313] width 93 height 29
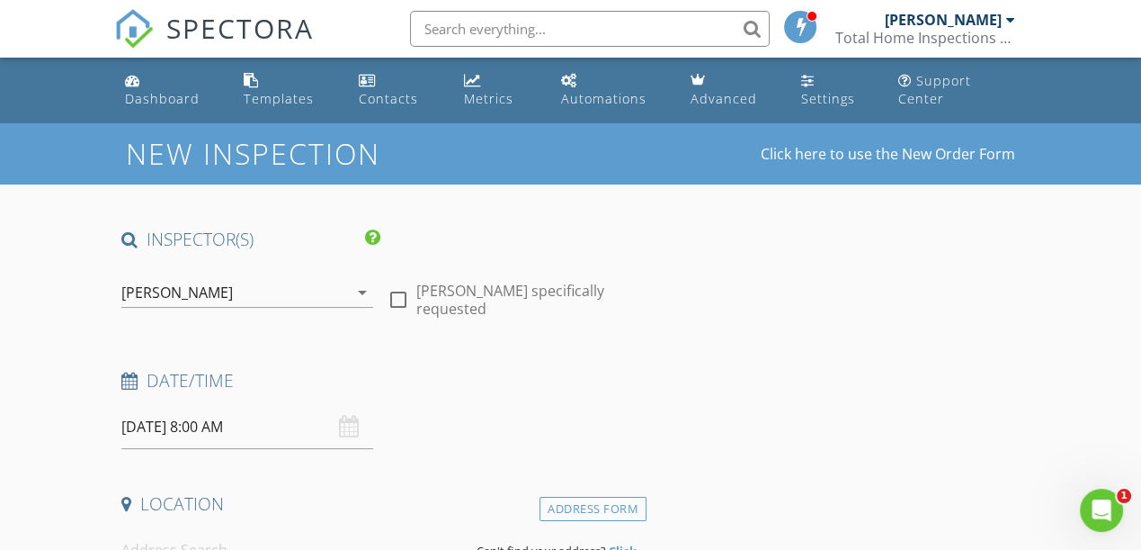
click at [267, 291] on div "[PERSON_NAME]" at bounding box center [234, 292] width 227 height 29
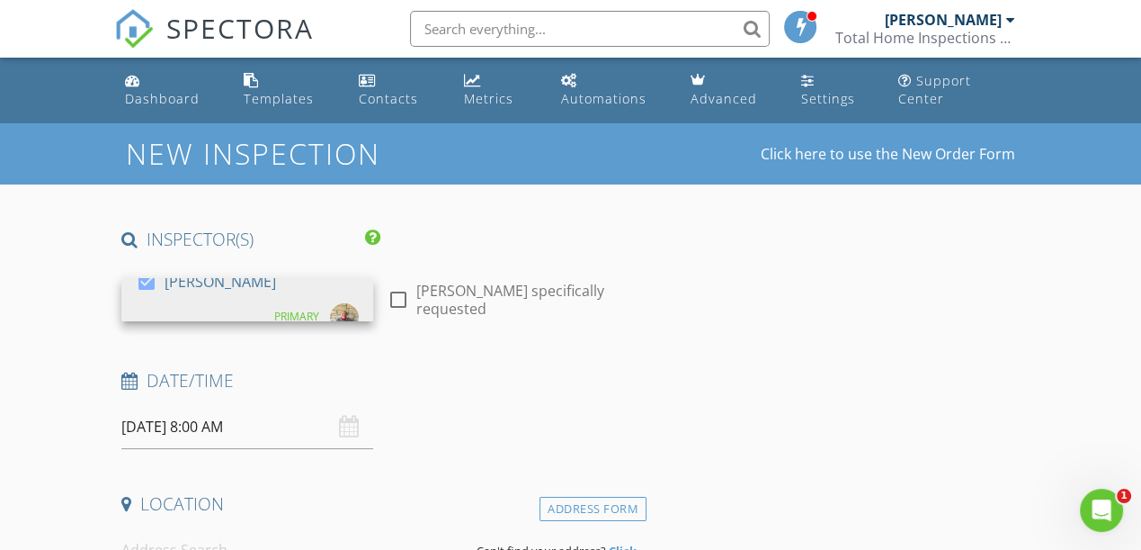
click at [396, 296] on div at bounding box center [398, 299] width 31 height 31
checkbox input "true"
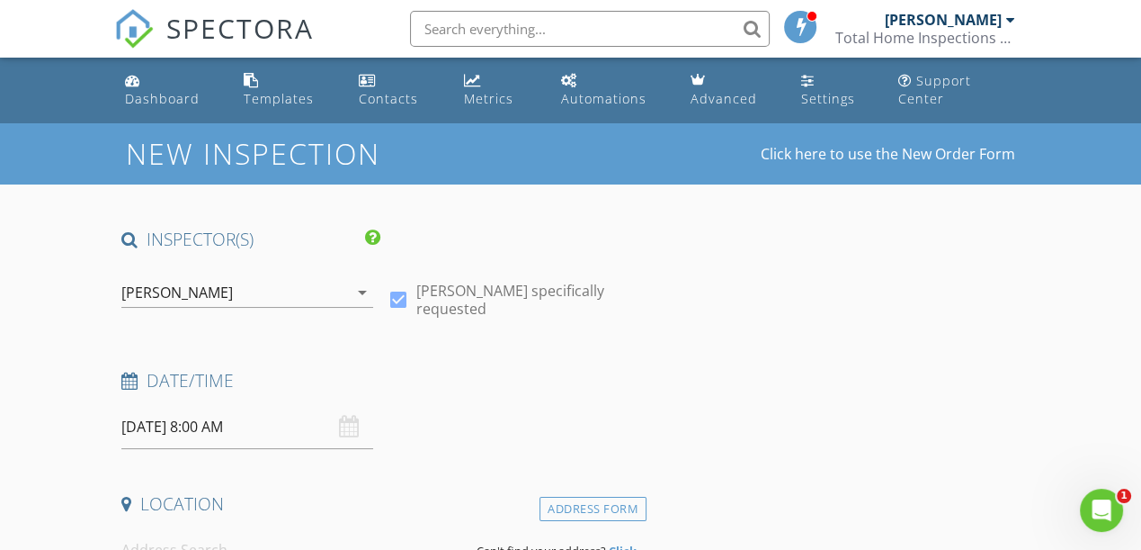
click at [252, 431] on input "[DATE] 8:00 AM" at bounding box center [247, 427] width 252 height 44
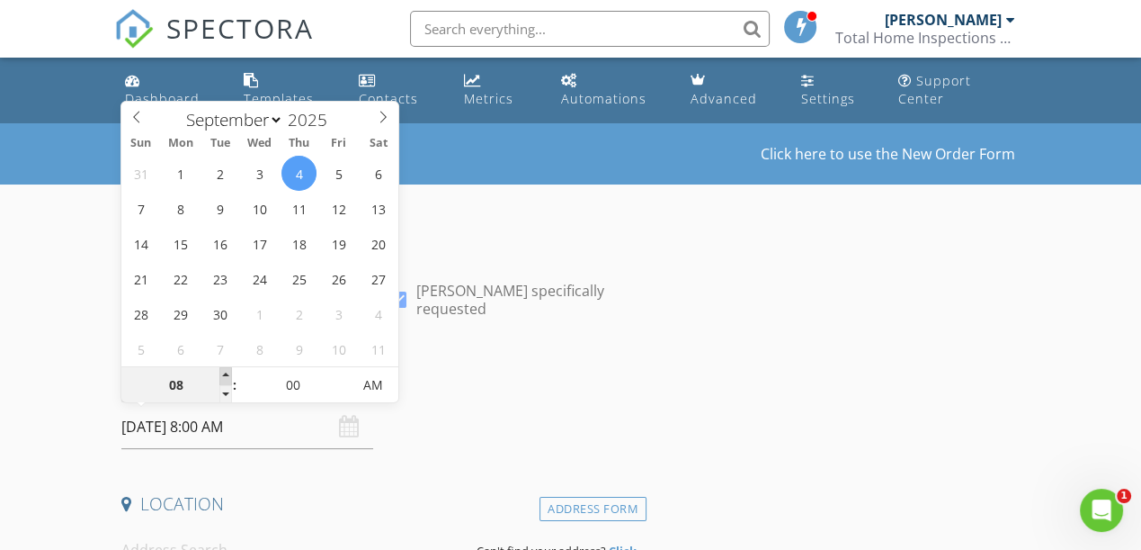
type input "09"
type input "[DATE] 9:00 AM"
click at [223, 369] on span at bounding box center [225, 376] width 13 height 18
type input "10"
type input "[DATE] 10:00 AM"
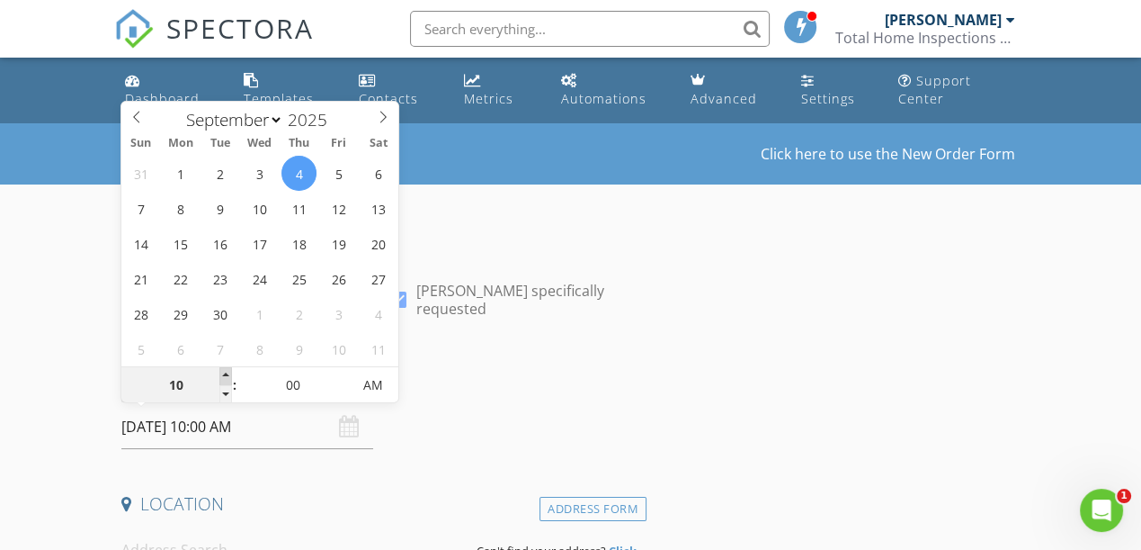
click at [223, 369] on span at bounding box center [225, 376] width 13 height 18
click at [228, 540] on input at bounding box center [291, 550] width 341 height 44
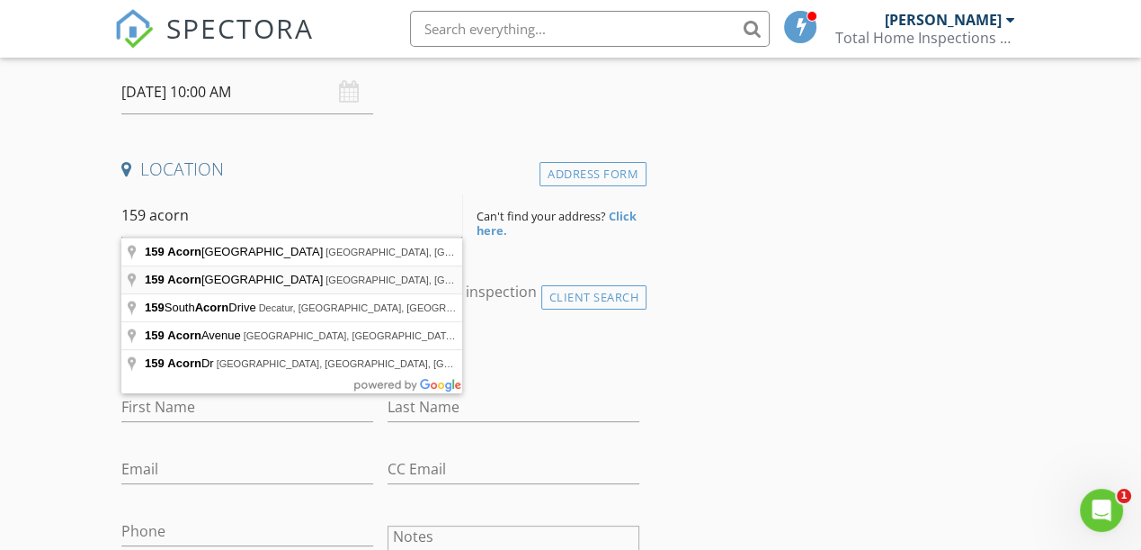
scroll to position [335, 0]
type input "159 Acorn Hollow Lane, Ardmore, OK, USA"
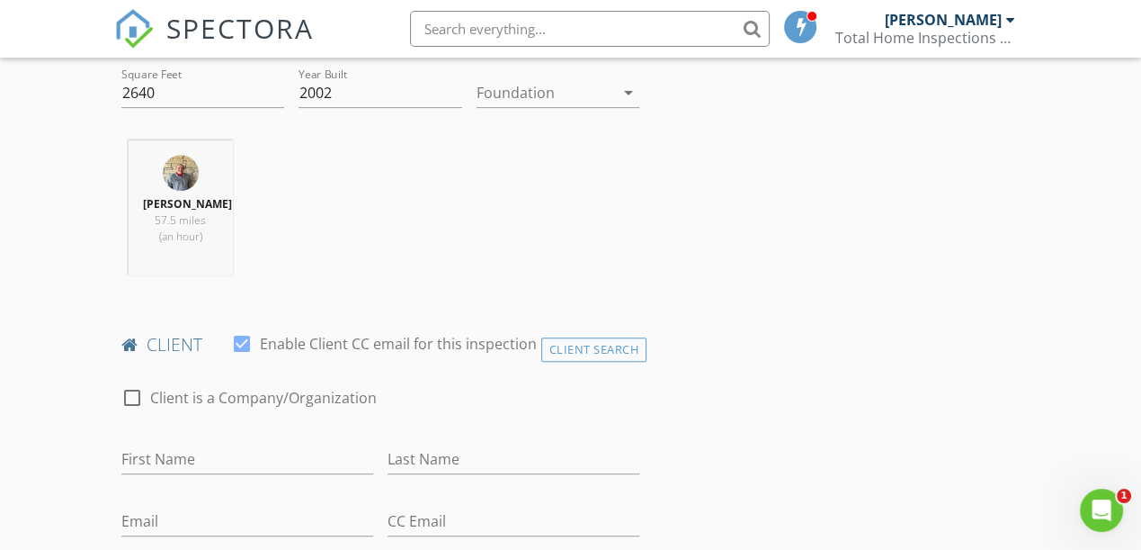
scroll to position [663, 0]
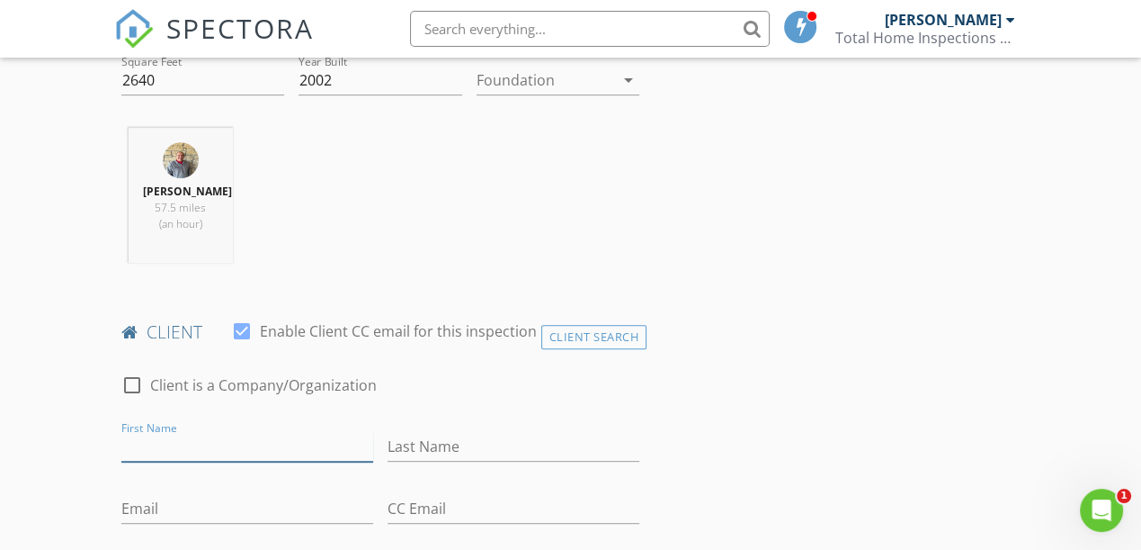
click at [192, 435] on input "First Name" at bounding box center [247, 447] width 252 height 30
type input "[PERSON_NAME]"
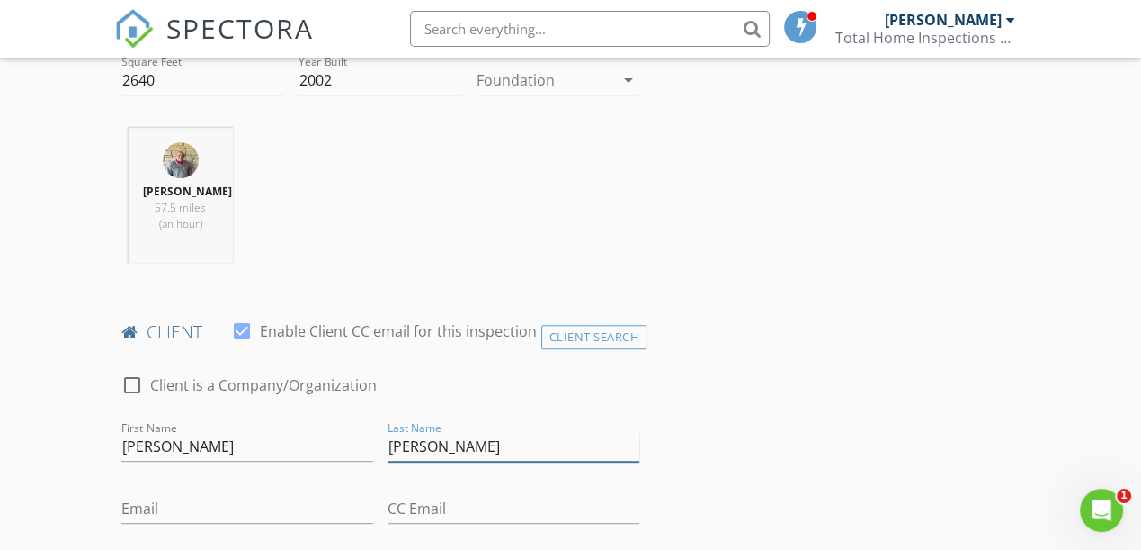
type input "[PERSON_NAME]"
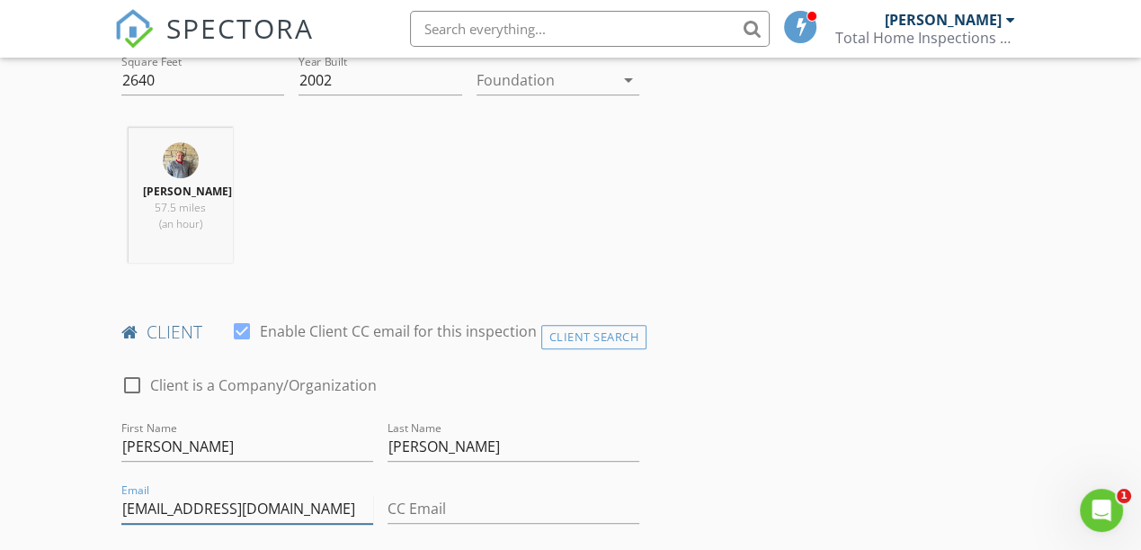
type input "[EMAIL_ADDRESS][DOMAIN_NAME]"
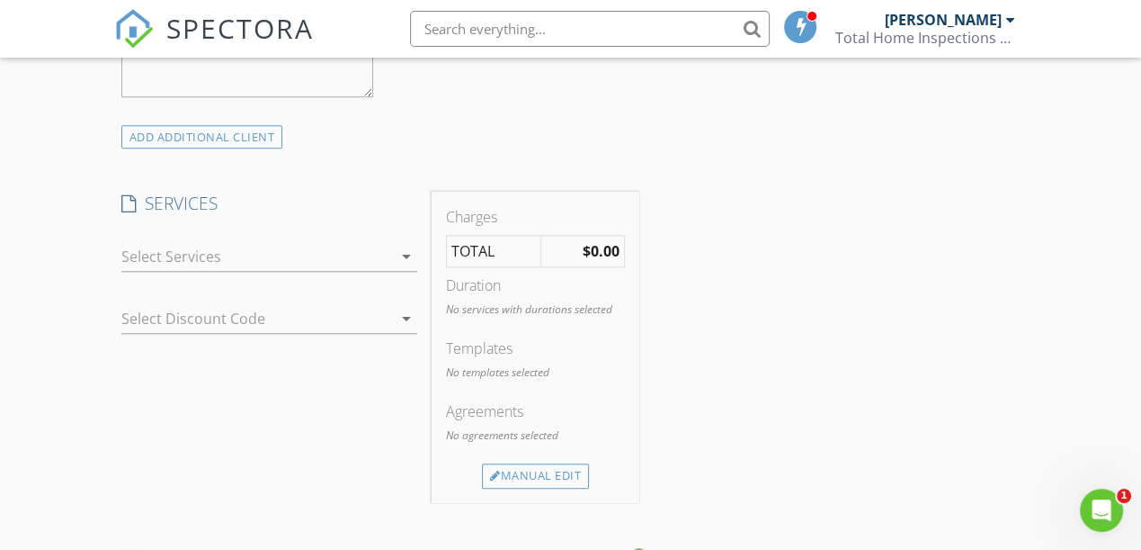
scroll to position [1364, 0]
type input "[PHONE_NUMBER]"
click at [324, 247] on div at bounding box center [256, 252] width 271 height 29
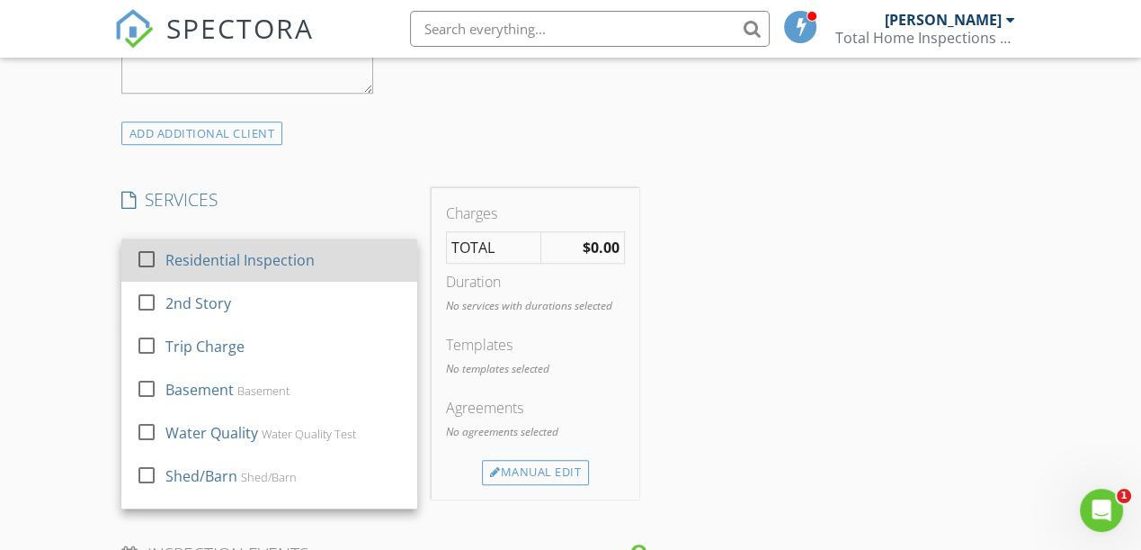
click at [323, 272] on div "Residential Inspection" at bounding box center [283, 260] width 237 height 36
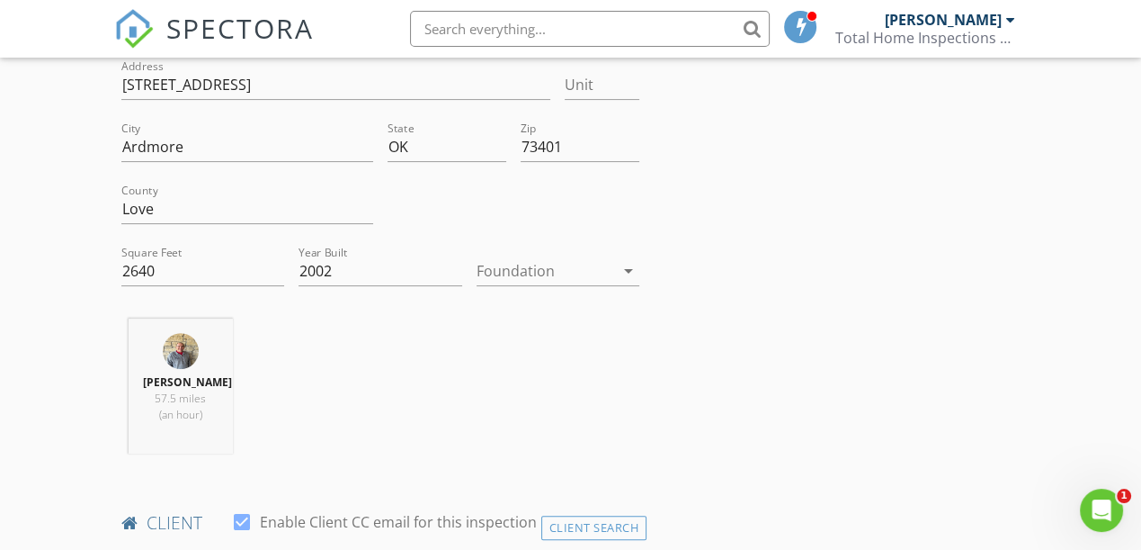
scroll to position [466, 0]
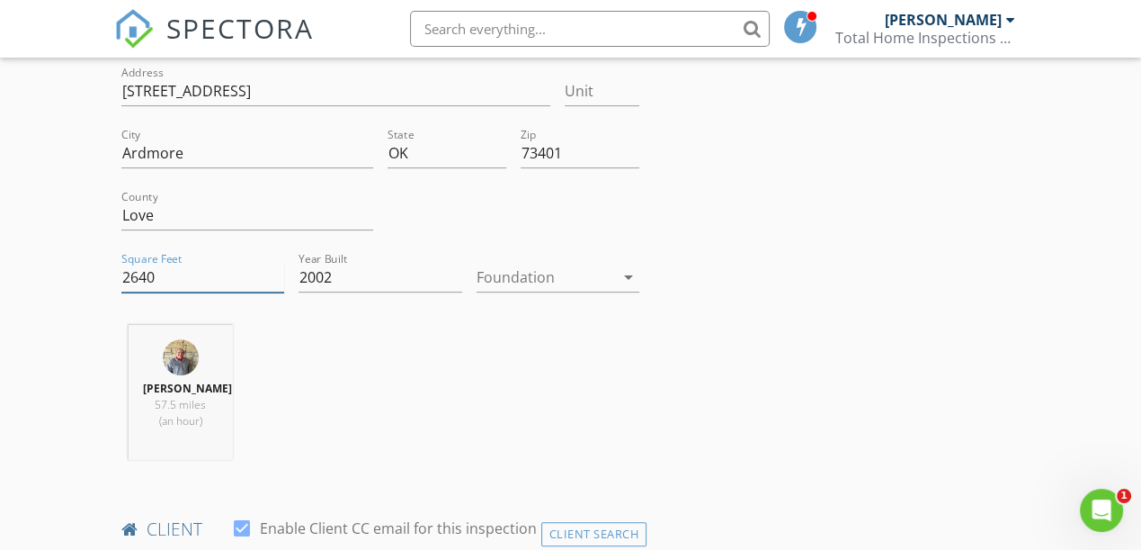
drag, startPoint x: 130, startPoint y: 274, endPoint x: 20, endPoint y: 281, distance: 109.9
type input "3200"
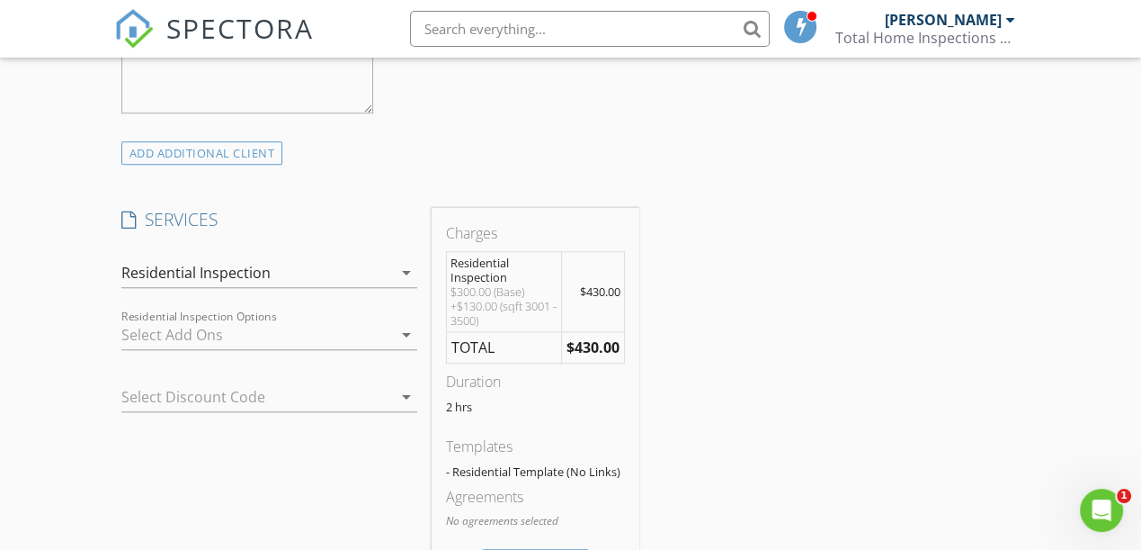
scroll to position [1351, 0]
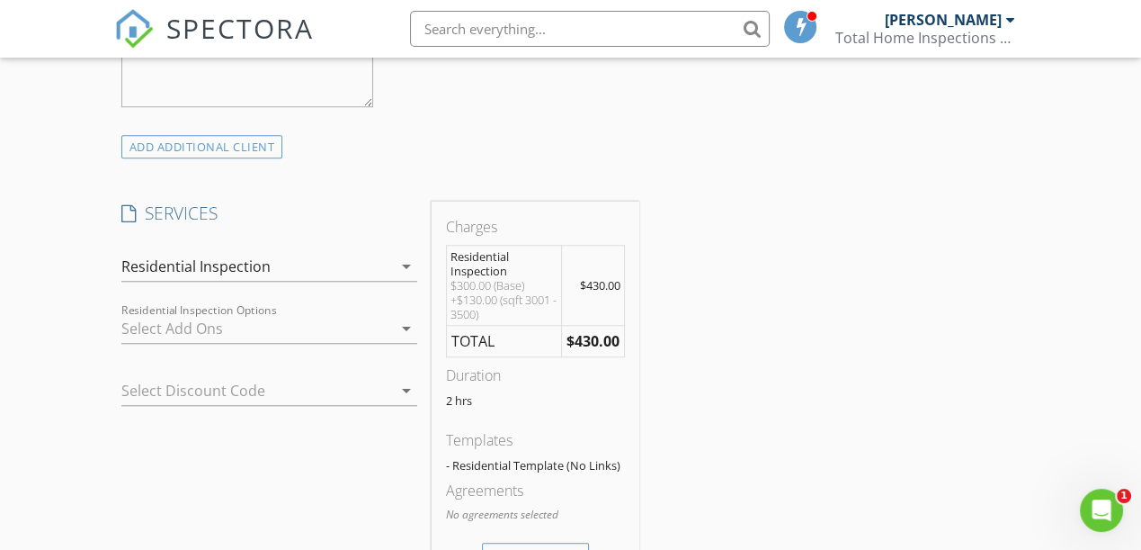
click at [408, 318] on icon "arrow_drop_down" at bounding box center [407, 329] width 22 height 22
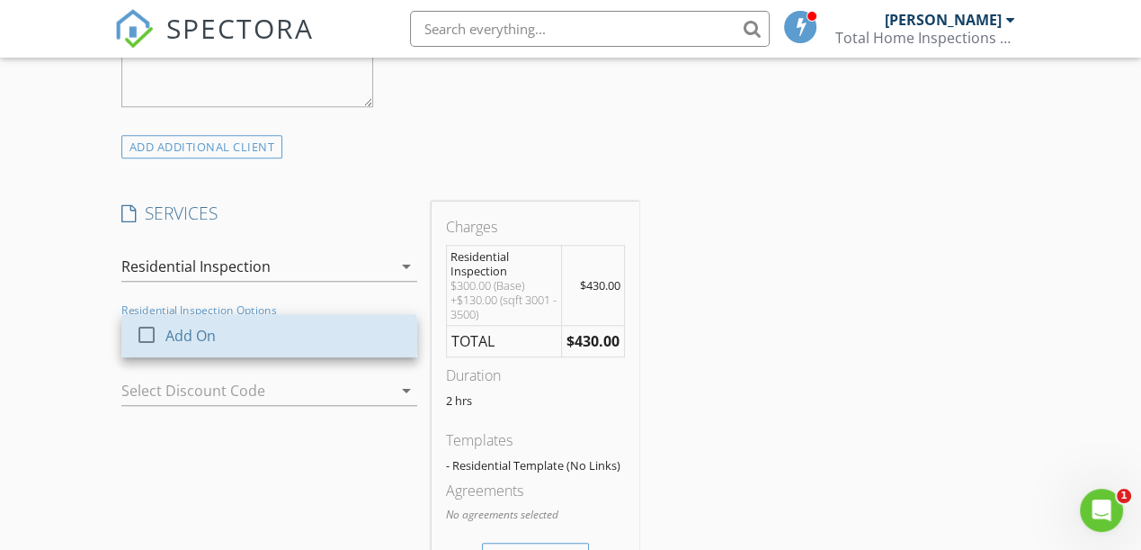
click at [408, 315] on link "check_box_outline_blank Add On" at bounding box center [269, 335] width 296 height 43
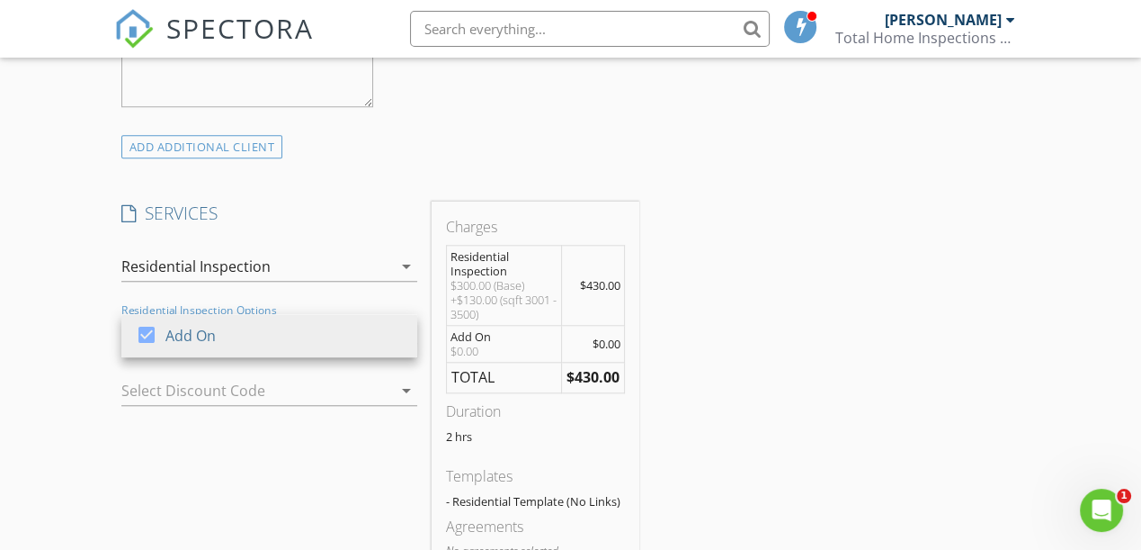
click at [407, 261] on icon "arrow_drop_down" at bounding box center [407, 266] width 22 height 22
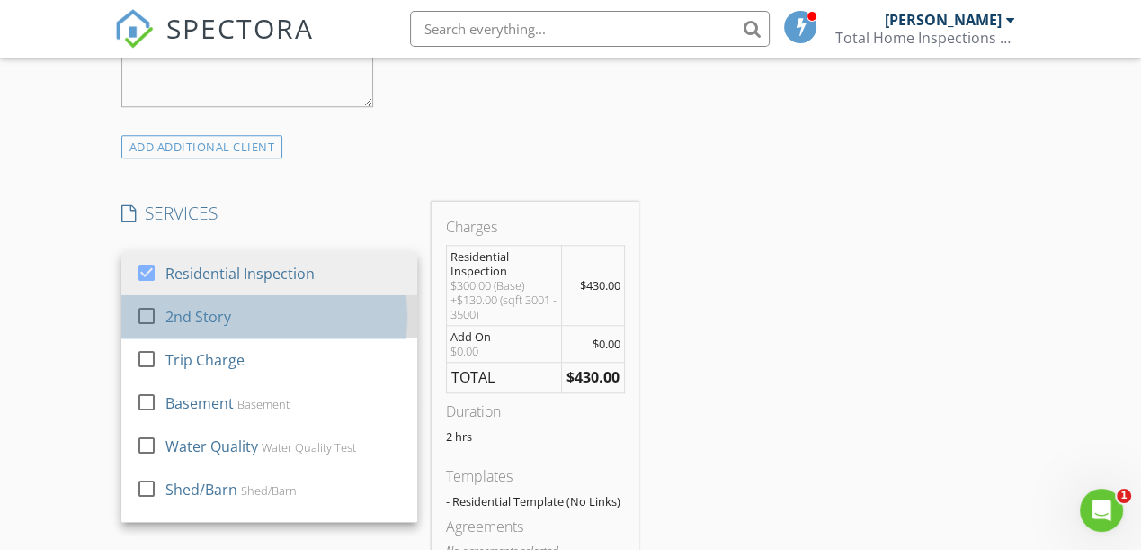
click at [209, 314] on div "2nd Story" at bounding box center [198, 317] width 66 height 22
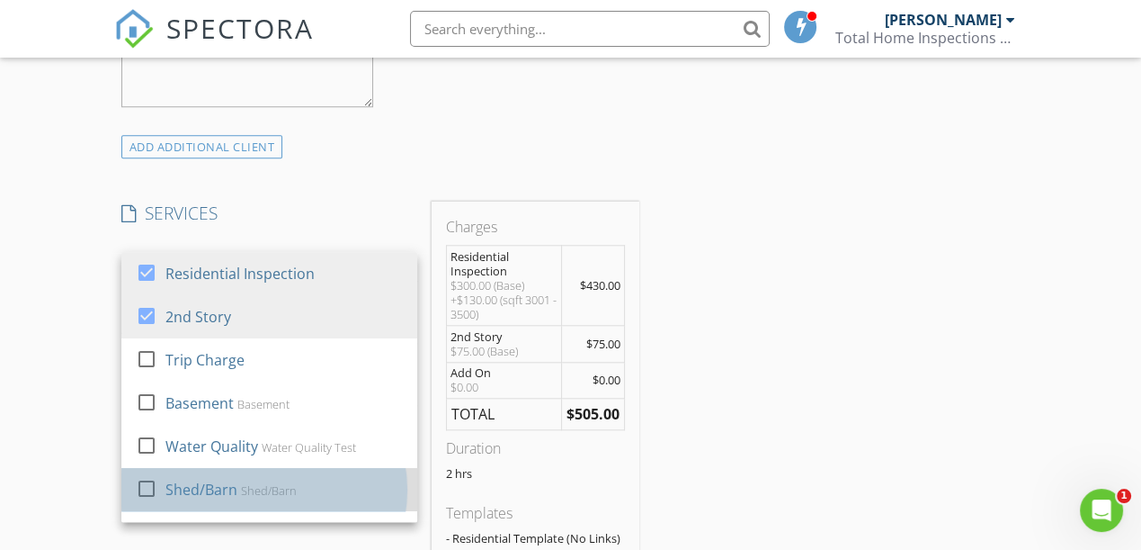
click at [202, 480] on div "Shed/Barn" at bounding box center [201, 490] width 72 height 22
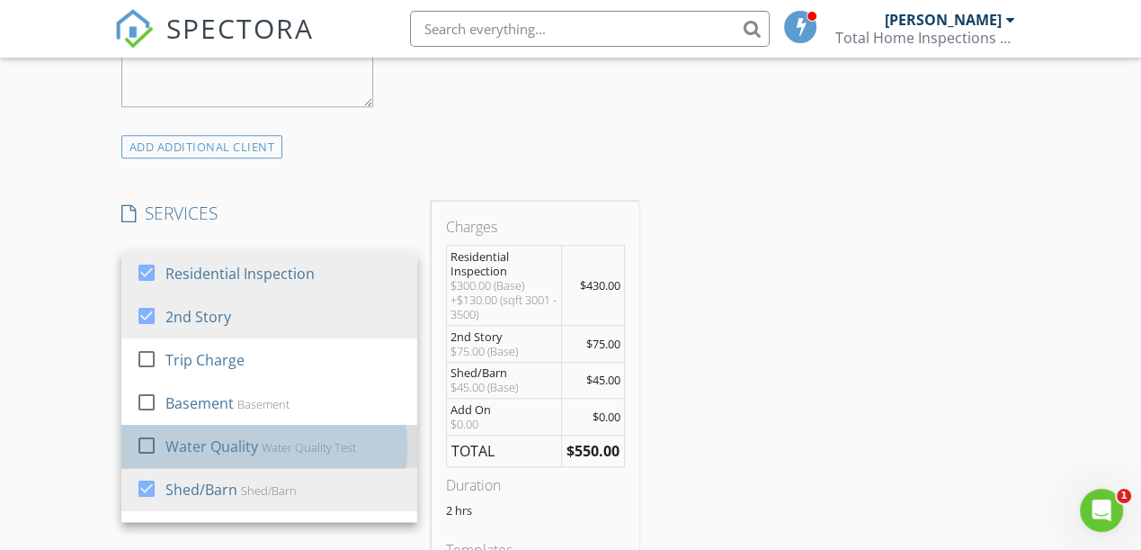
click at [202, 436] on div "Water Quality" at bounding box center [211, 446] width 93 height 22
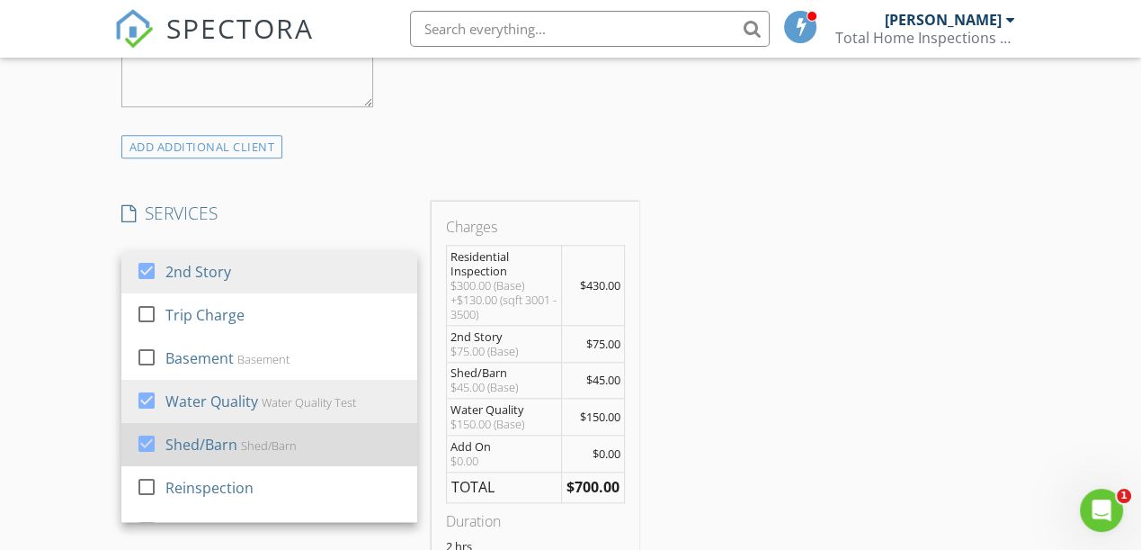
scroll to position [119, 0]
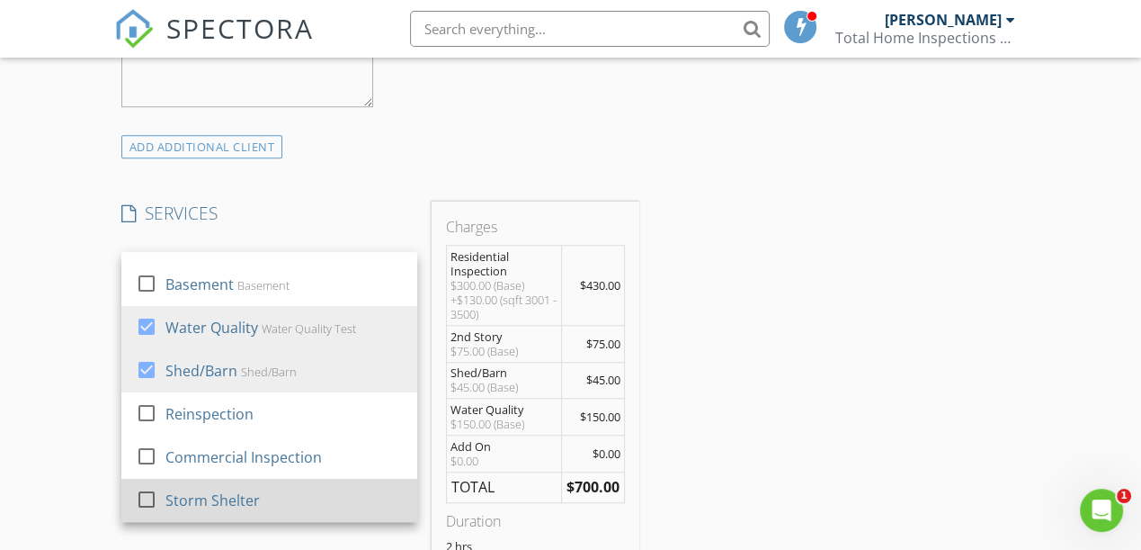
click at [218, 501] on div "Storm Shelter" at bounding box center [212, 500] width 94 height 22
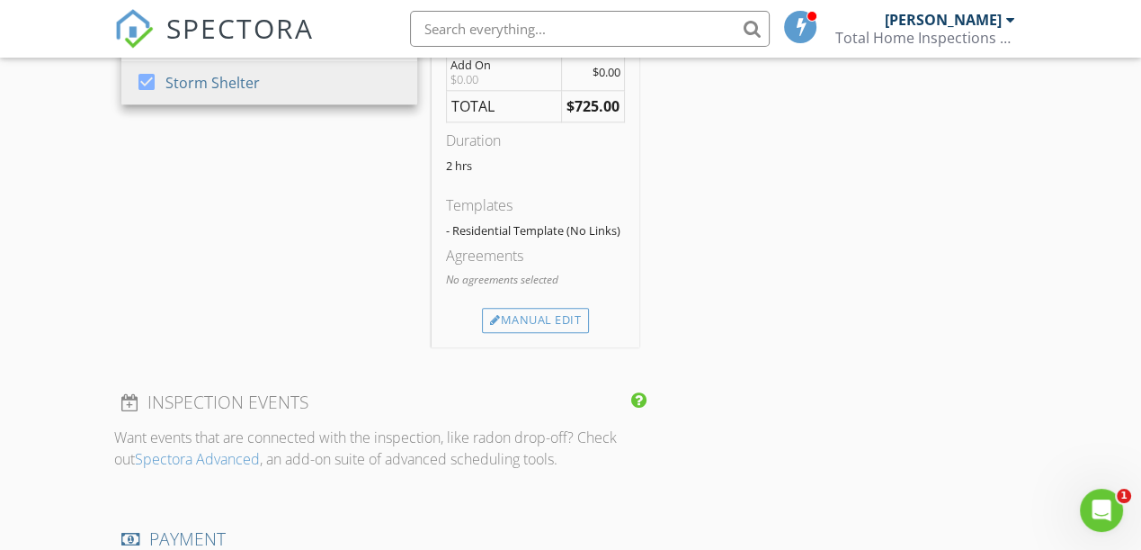
scroll to position [1841, 0]
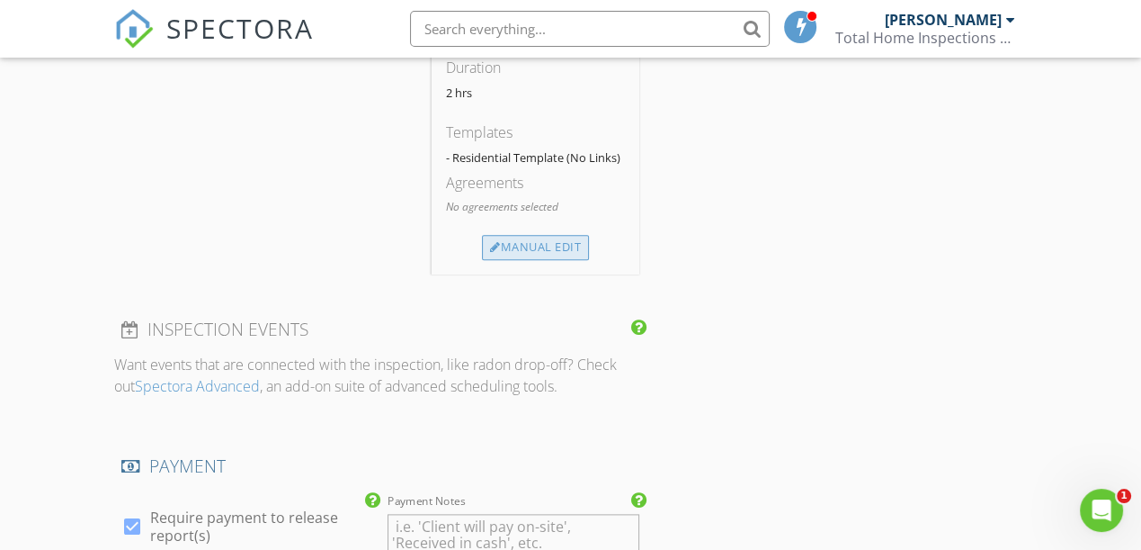
click at [537, 236] on div "Manual Edit" at bounding box center [535, 247] width 107 height 25
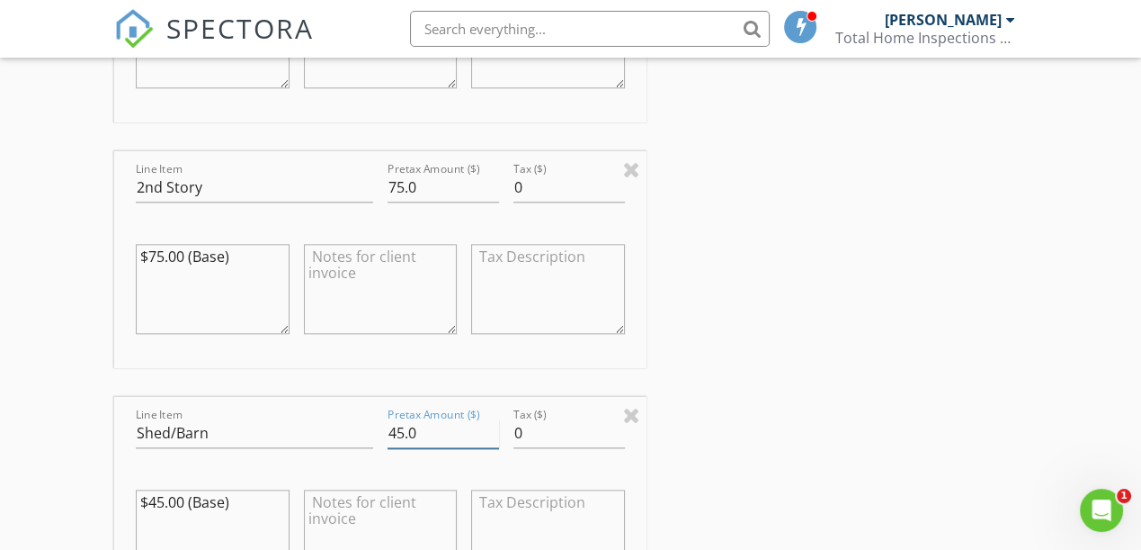
drag, startPoint x: 441, startPoint y: 427, endPoint x: 178, endPoint y: 427, distance: 262.6
click at [179, 427] on div "Line Item Shed/Barn Pretax Amount ($) 45.0 Tax ($) 0 $45.00 (Base)" at bounding box center [380, 505] width 532 height 217
type input "50"
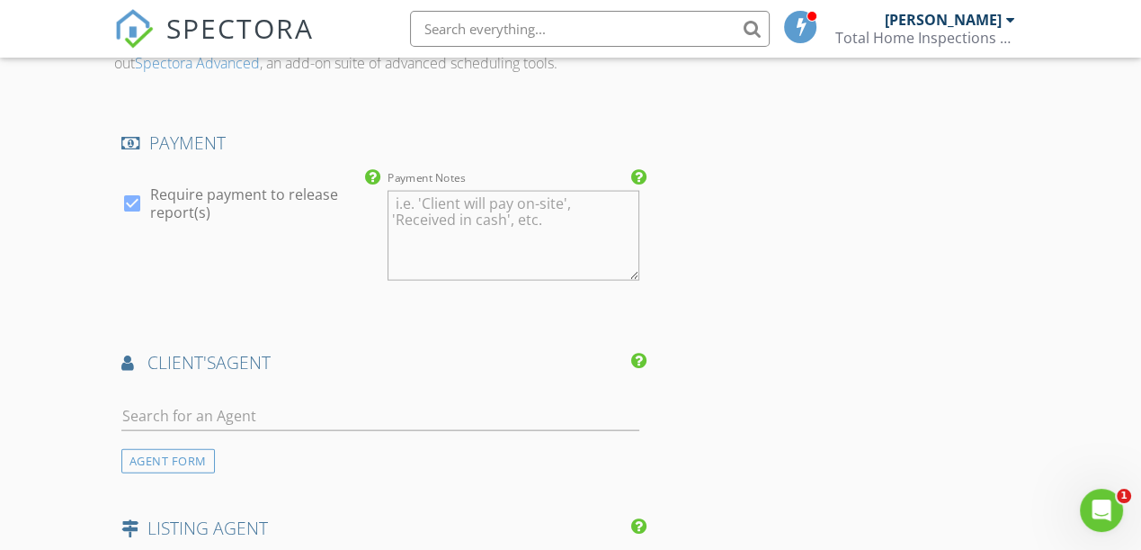
scroll to position [3395, 0]
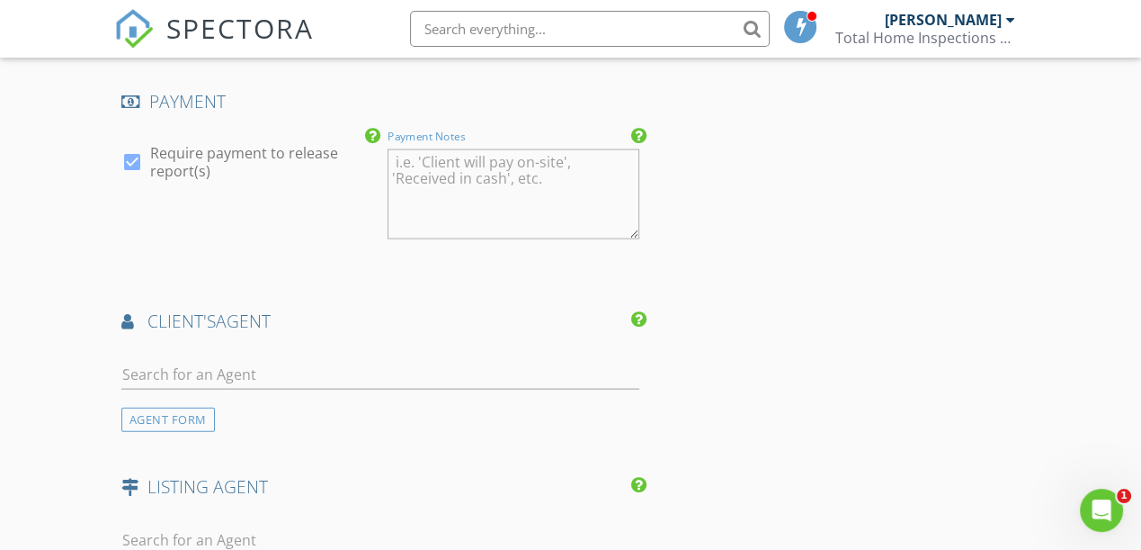
click at [515, 180] on textarea "Payment Notes" at bounding box center [514, 194] width 252 height 90
type textarea "online"
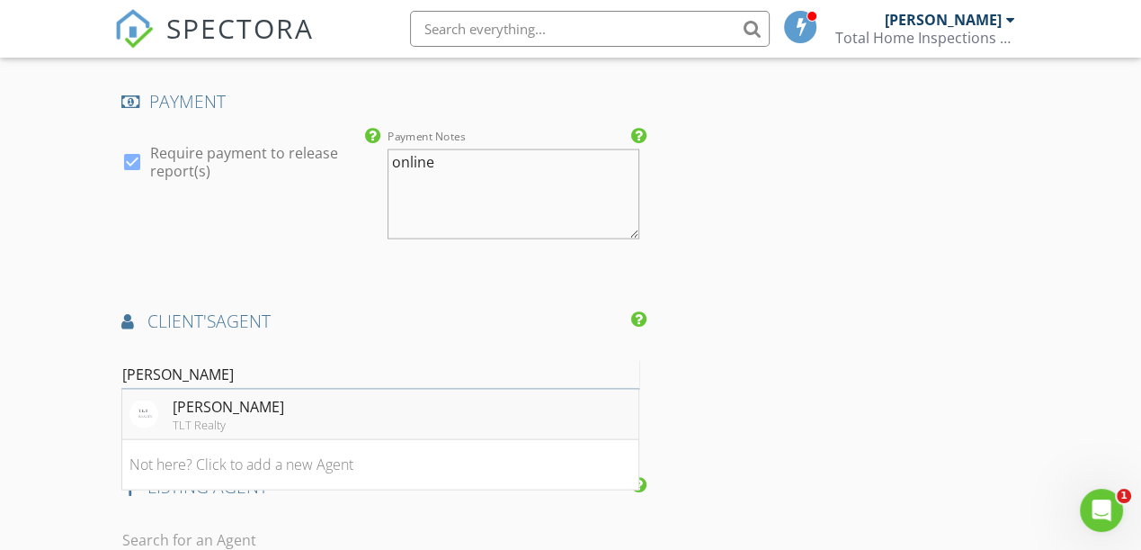
type input "jason mcel"
click at [260, 400] on div "Jason McElroy" at bounding box center [229, 407] width 112 height 22
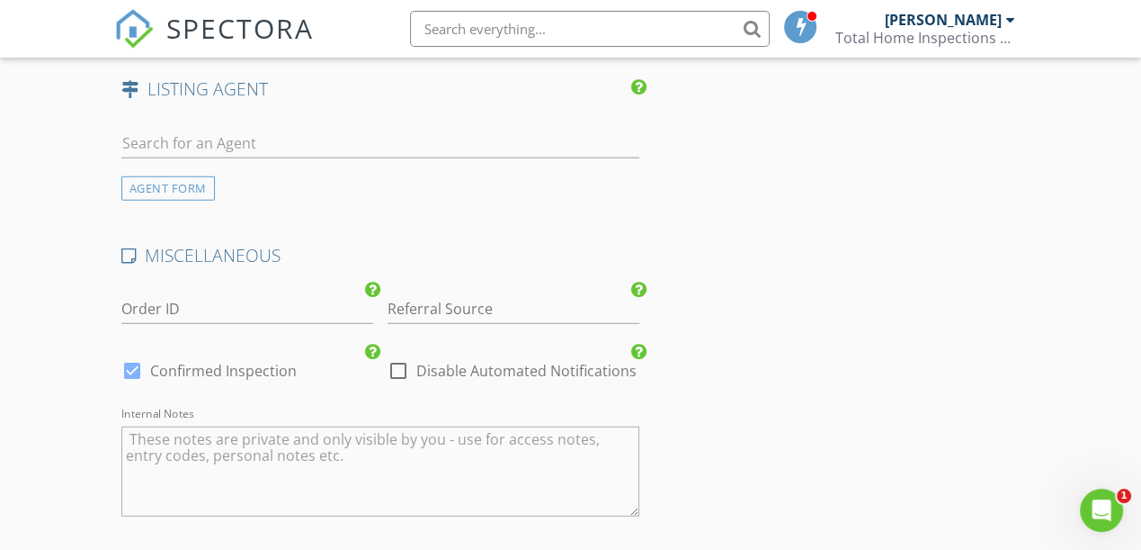
scroll to position [4376, 0]
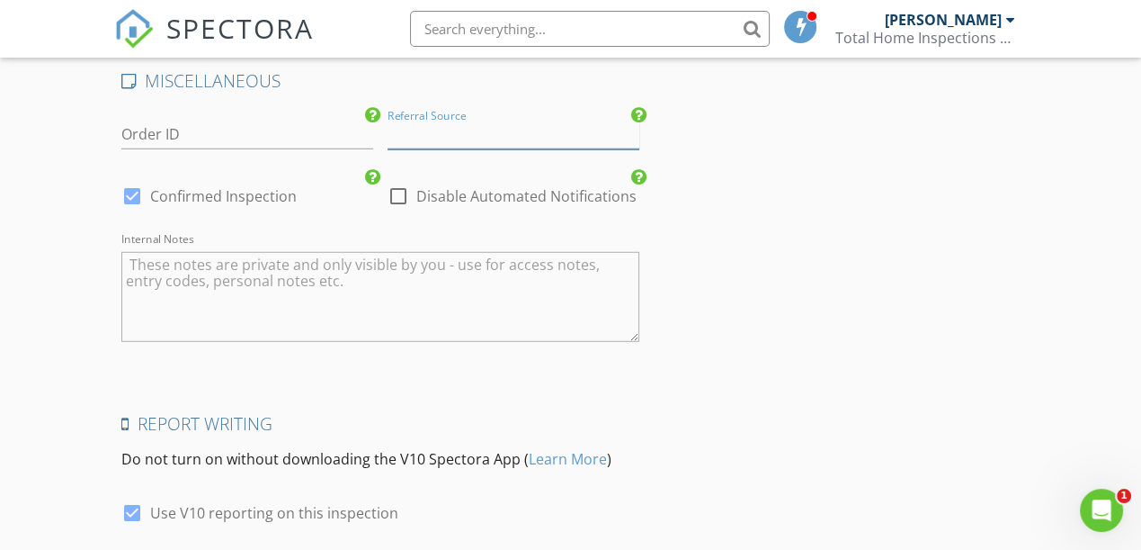
click at [433, 121] on input "Referral Source" at bounding box center [514, 135] width 252 height 30
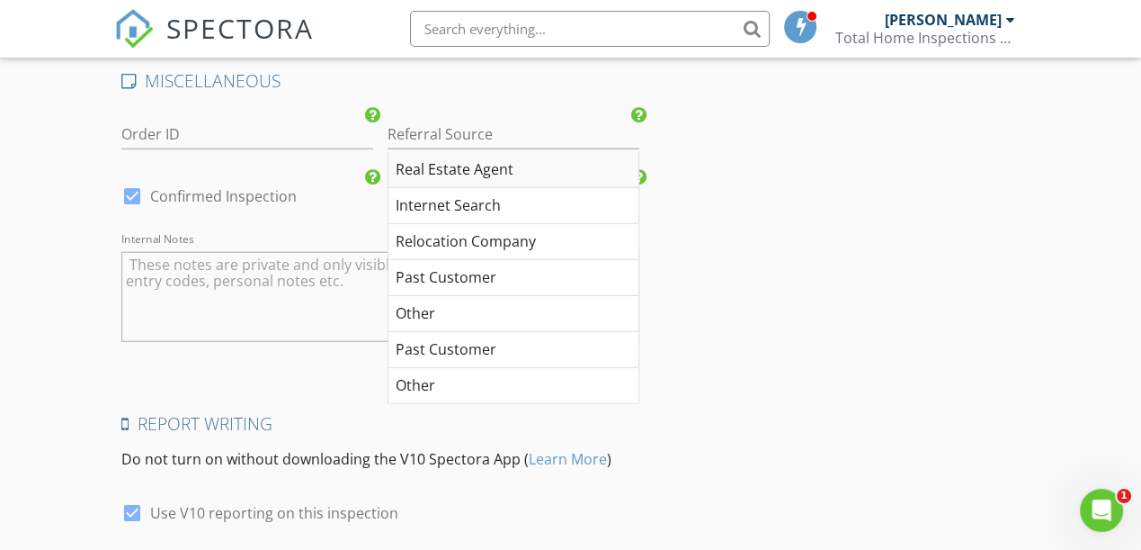
click at [438, 152] on div "Real Estate Agent" at bounding box center [514, 170] width 250 height 36
type input "Real Estate Agent"
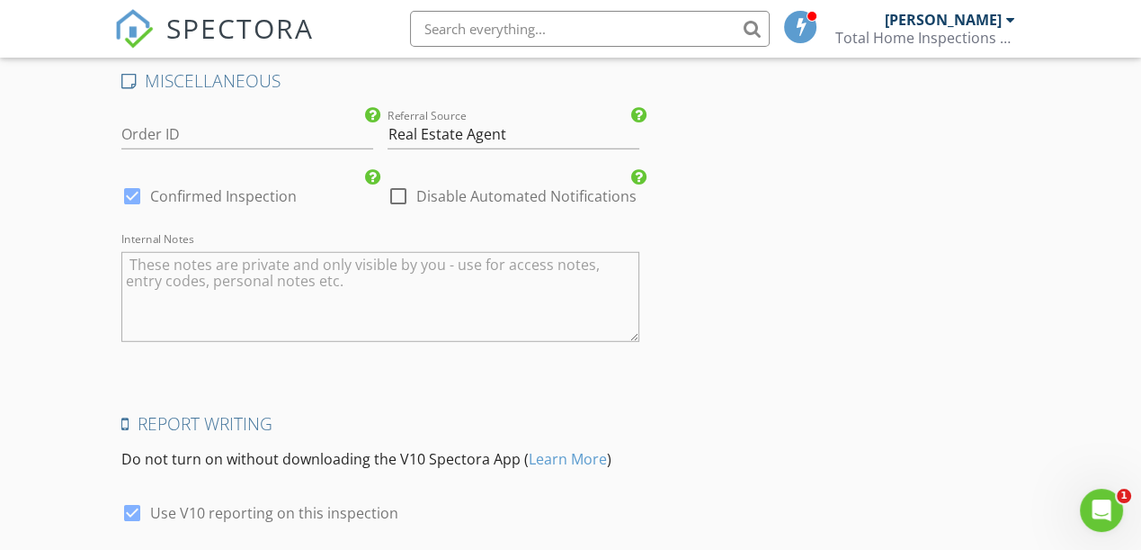
click at [394, 181] on div at bounding box center [398, 196] width 31 height 31
checkbox input "true"
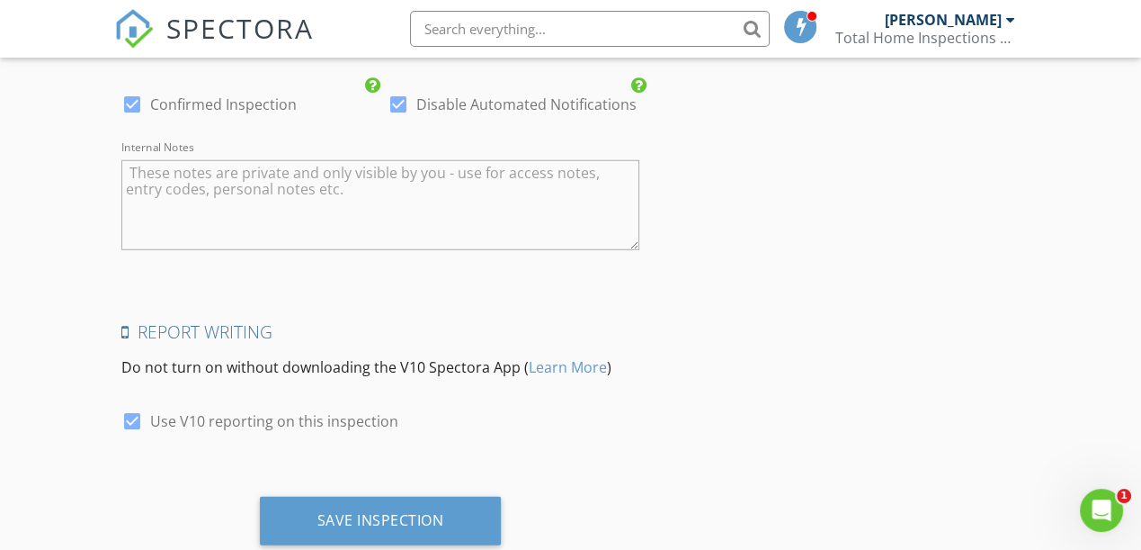
scroll to position [4508, 0]
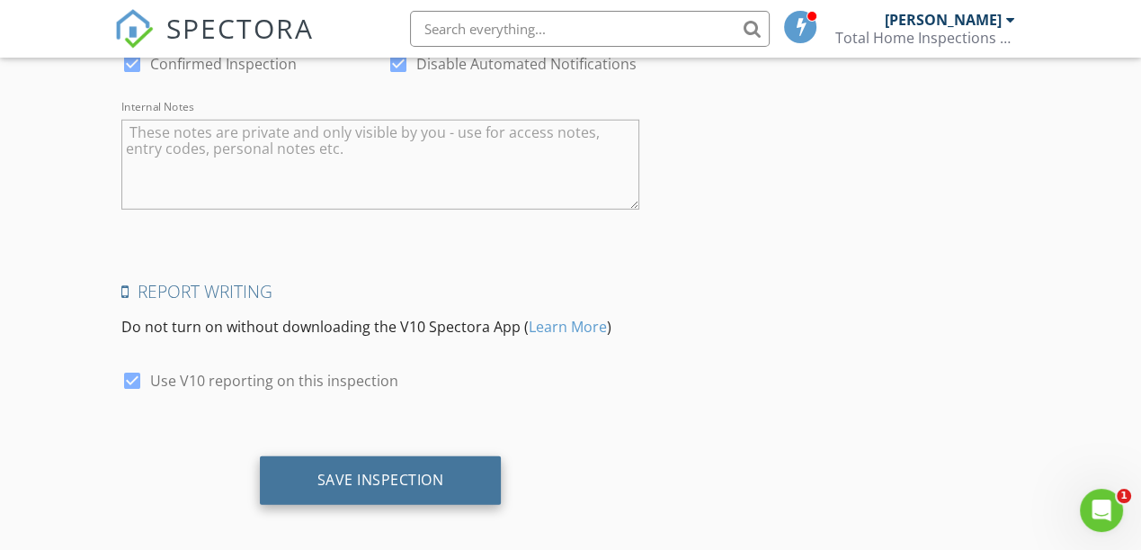
click at [341, 471] on div "Save Inspection" at bounding box center [381, 479] width 127 height 18
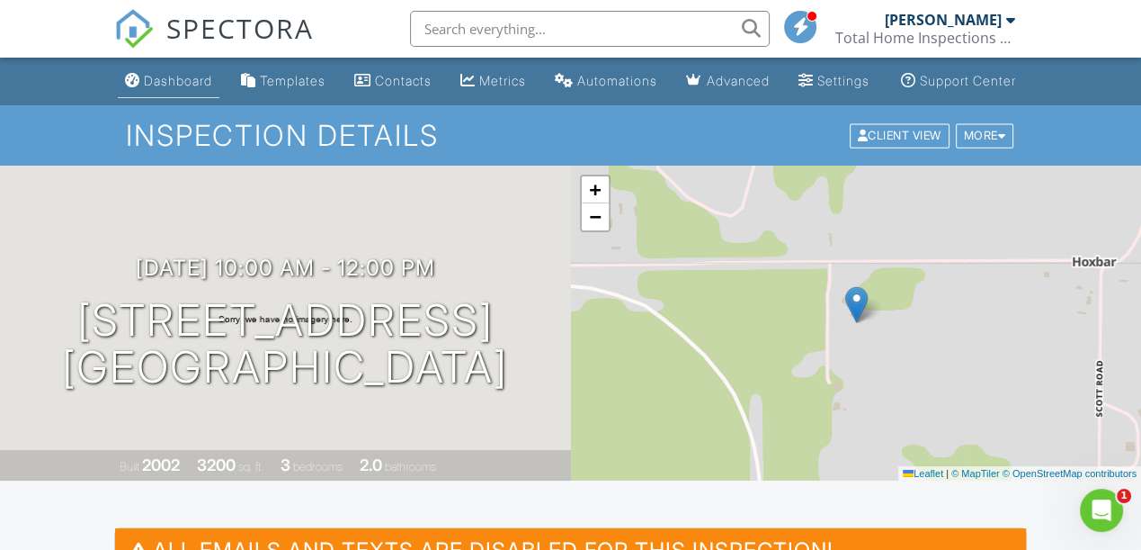
click at [164, 88] on div "Dashboard" at bounding box center [178, 80] width 68 height 15
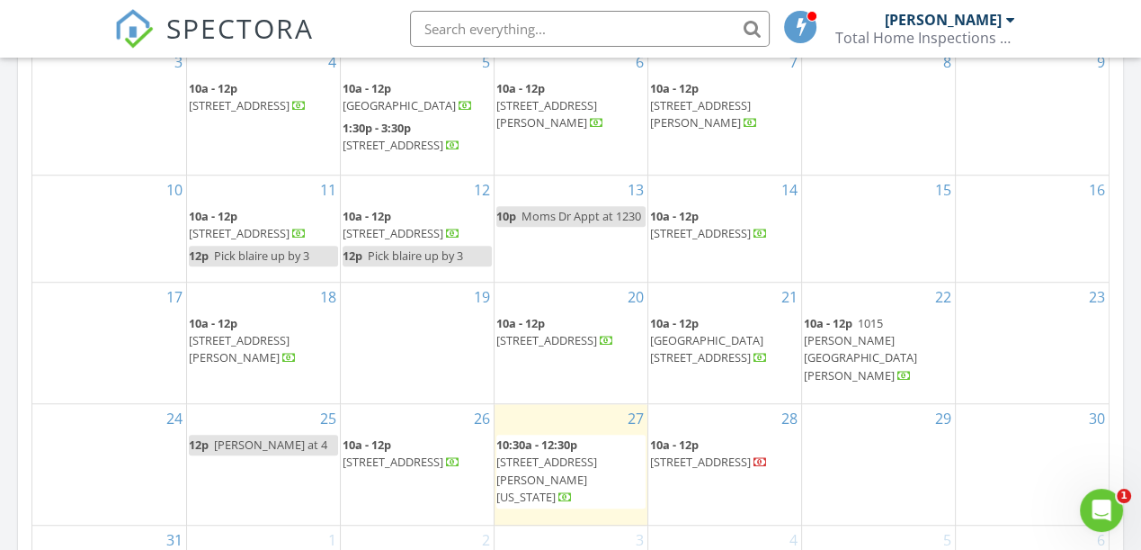
scroll to position [817, 0]
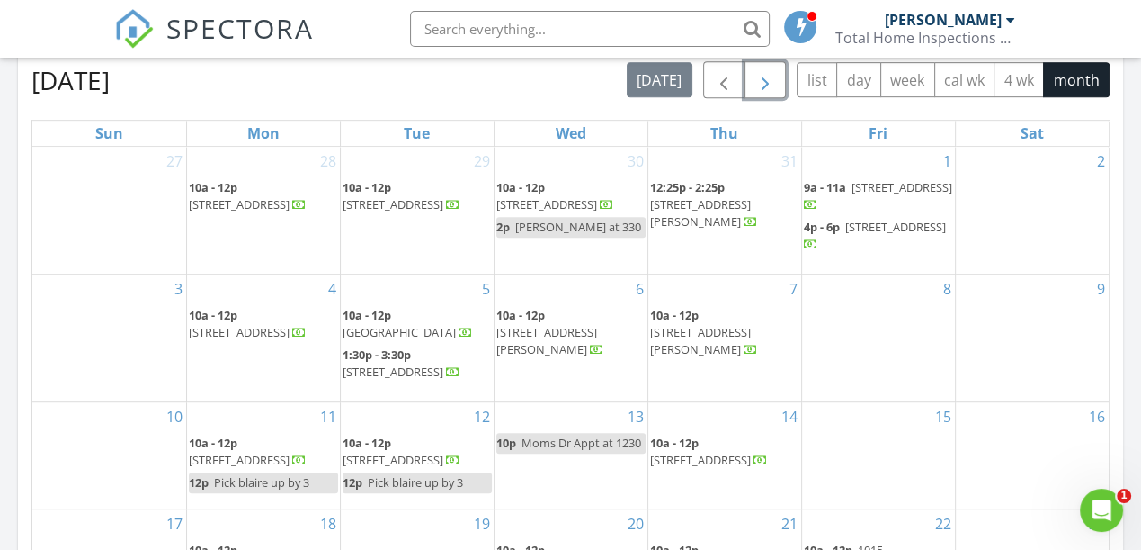
click at [764, 84] on span "button" at bounding box center [766, 80] width 22 height 22
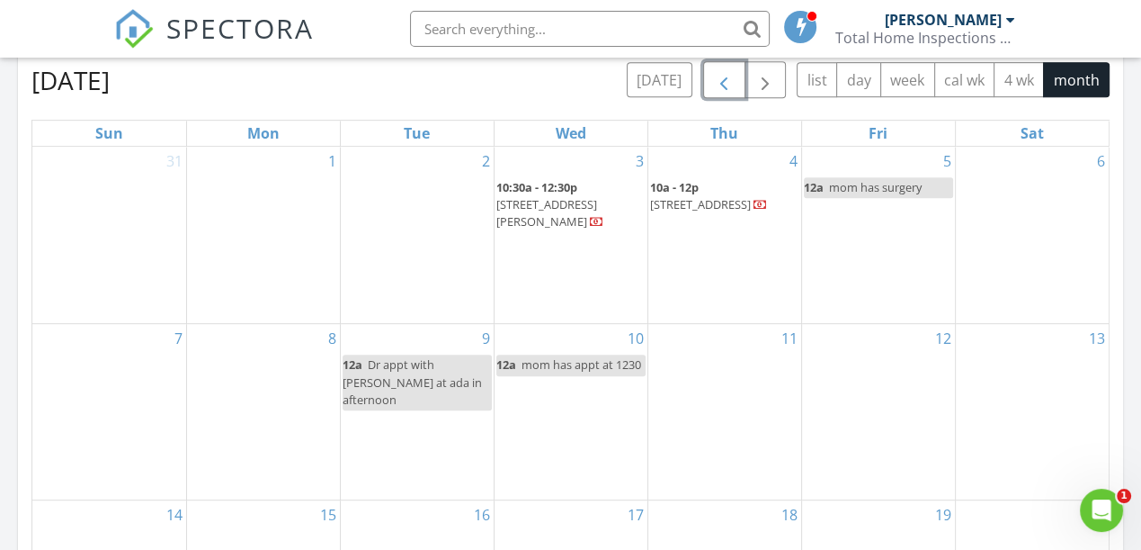
click at [730, 82] on span "button" at bounding box center [724, 80] width 22 height 22
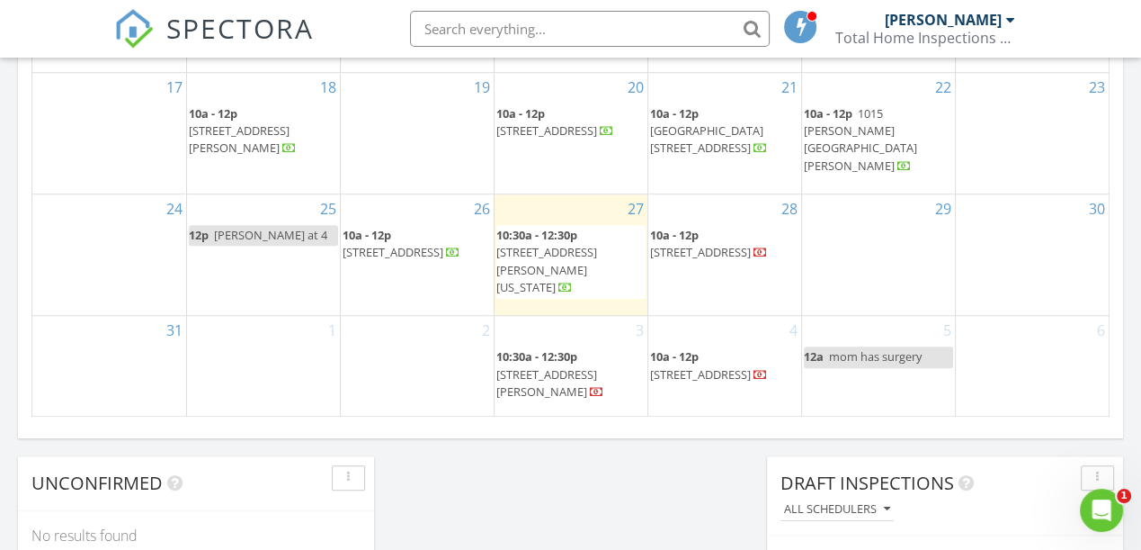
scroll to position [1226, 0]
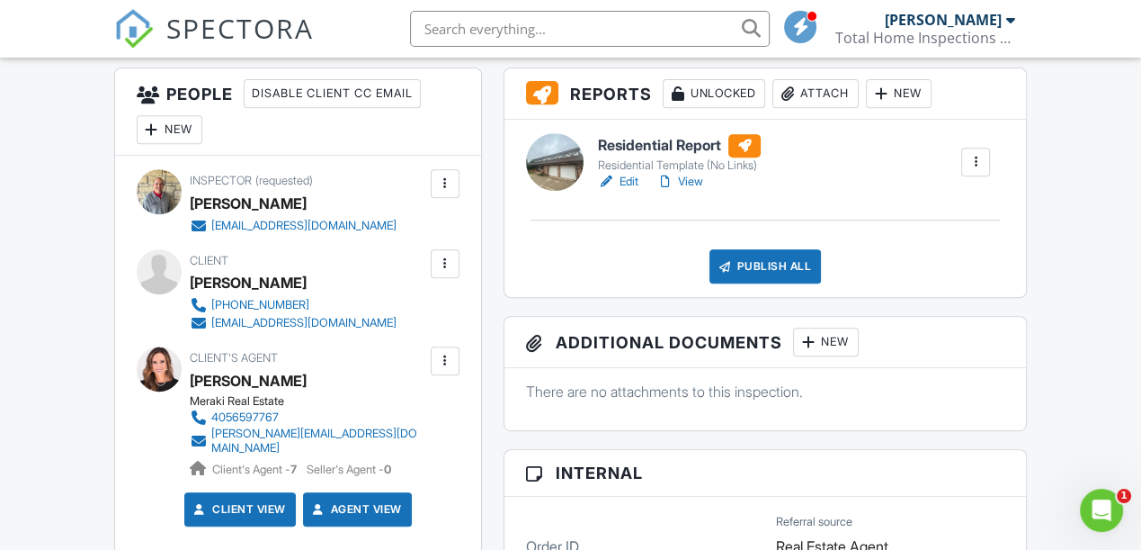
click at [698, 191] on link "View" at bounding box center [680, 182] width 47 height 18
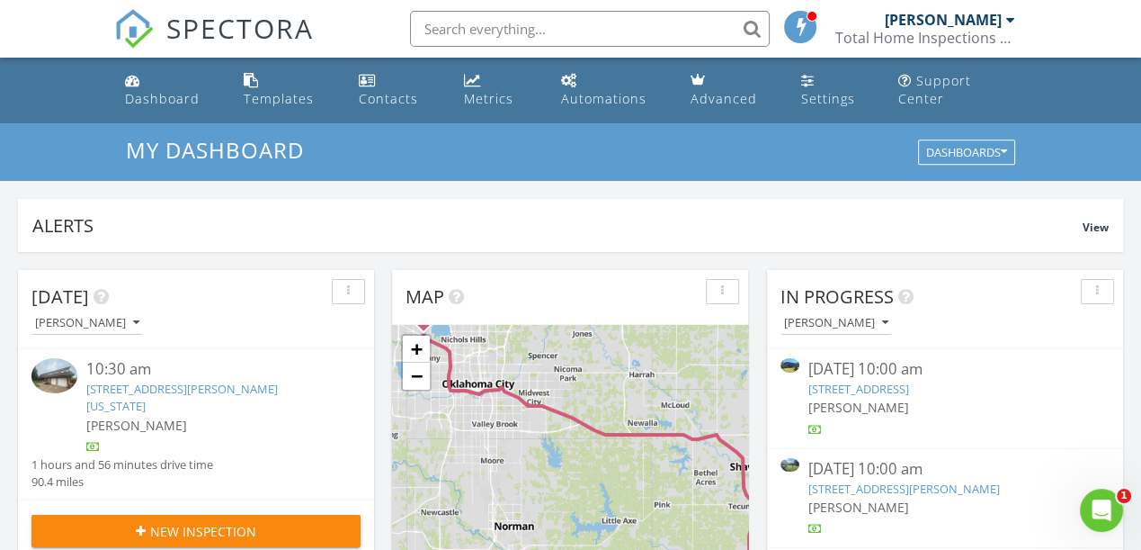
click at [210, 389] on link "[STREET_ADDRESS][PERSON_NAME][US_STATE]" at bounding box center [182, 396] width 192 height 33
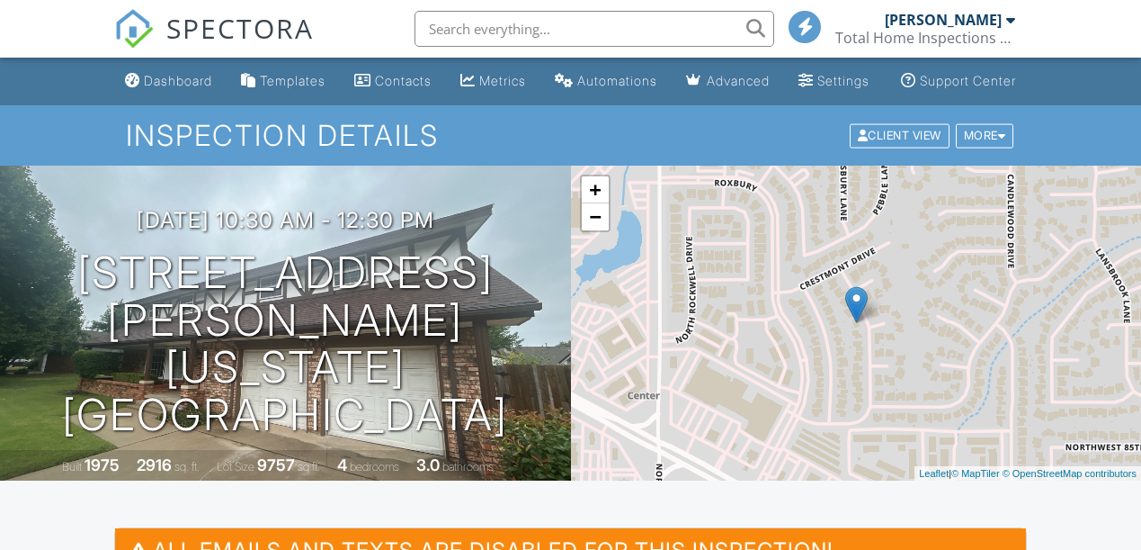
scroll to position [572, 0]
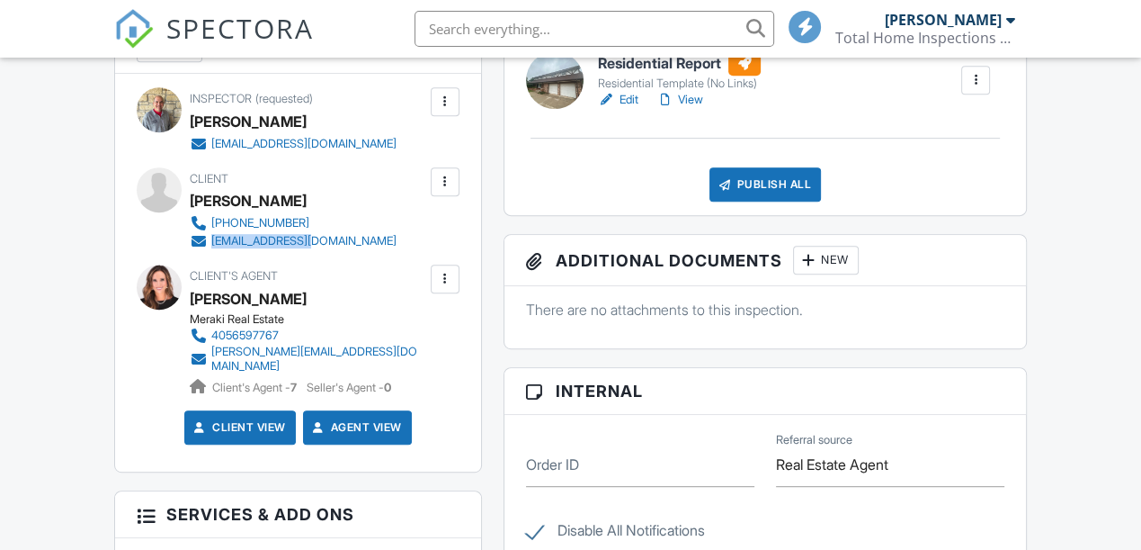
drag, startPoint x: 344, startPoint y: 258, endPoint x: 210, endPoint y: 262, distance: 134.1
click at [210, 250] on div "Client John Moxley 405-474-8752 wags78@yahoo.com" at bounding box center [336, 208] width 293 height 83
drag, startPoint x: 216, startPoint y: 260, endPoint x: 228, endPoint y: 256, distance: 12.2
click at [565, 34] on input "text" at bounding box center [590, 29] width 360 height 36
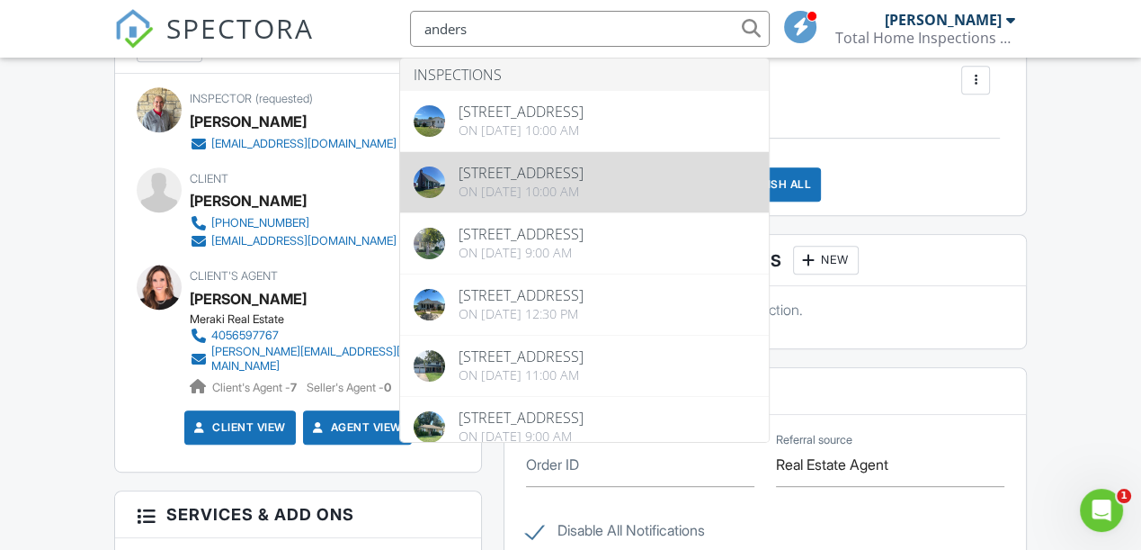
type input "anders"
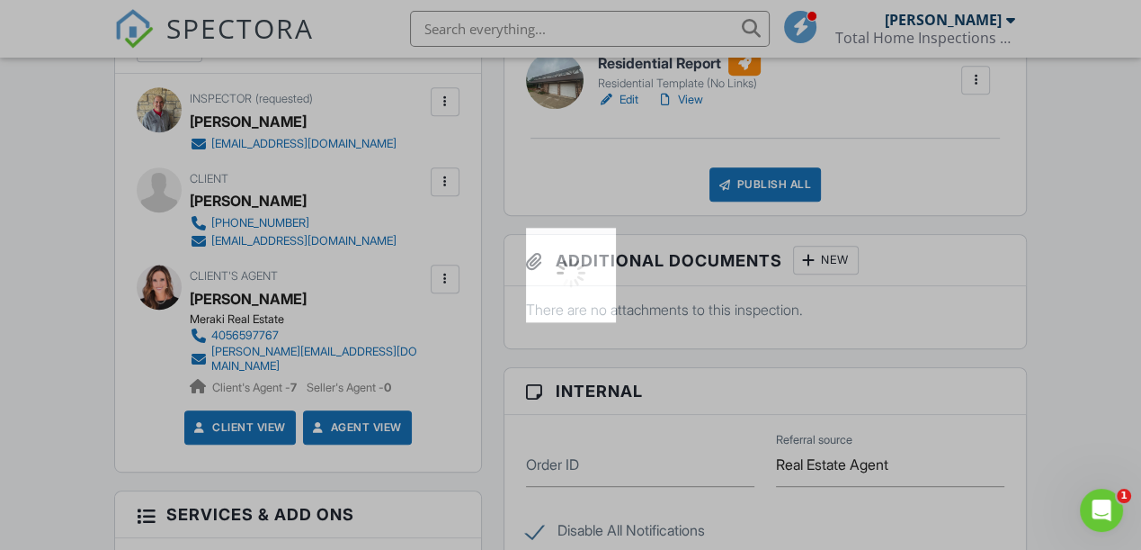
click at [545, 183] on div at bounding box center [570, 275] width 1141 height 550
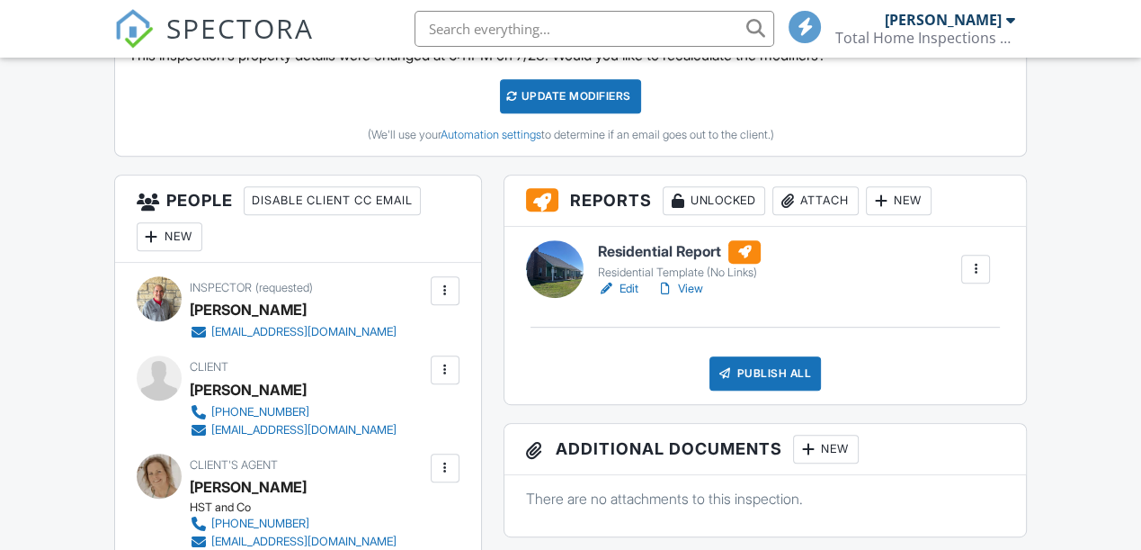
click at [699, 298] on link "View" at bounding box center [680, 289] width 47 height 18
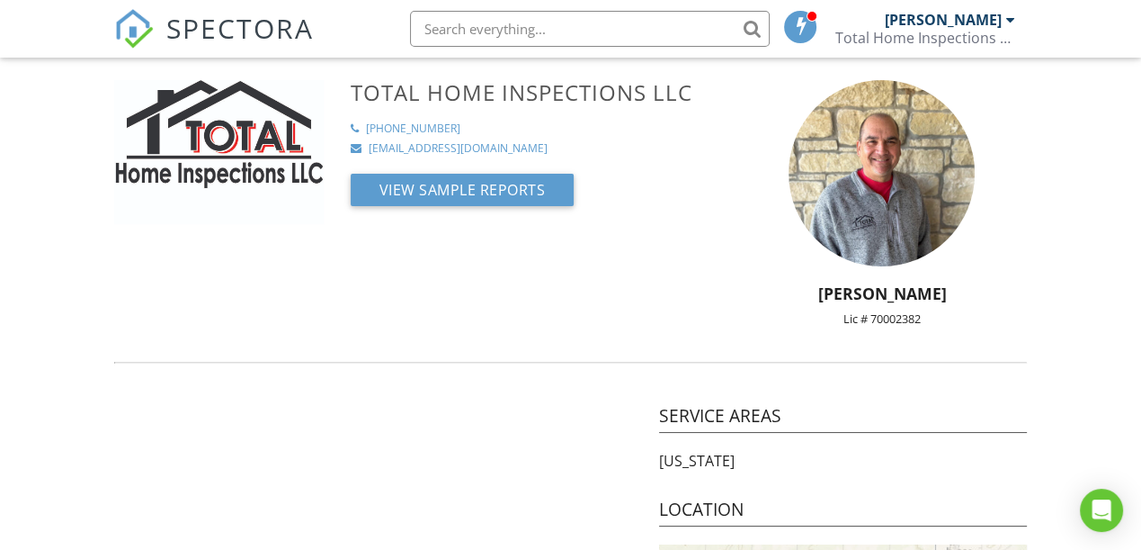
click at [269, 11] on span "SPECTORA" at bounding box center [240, 28] width 148 height 38
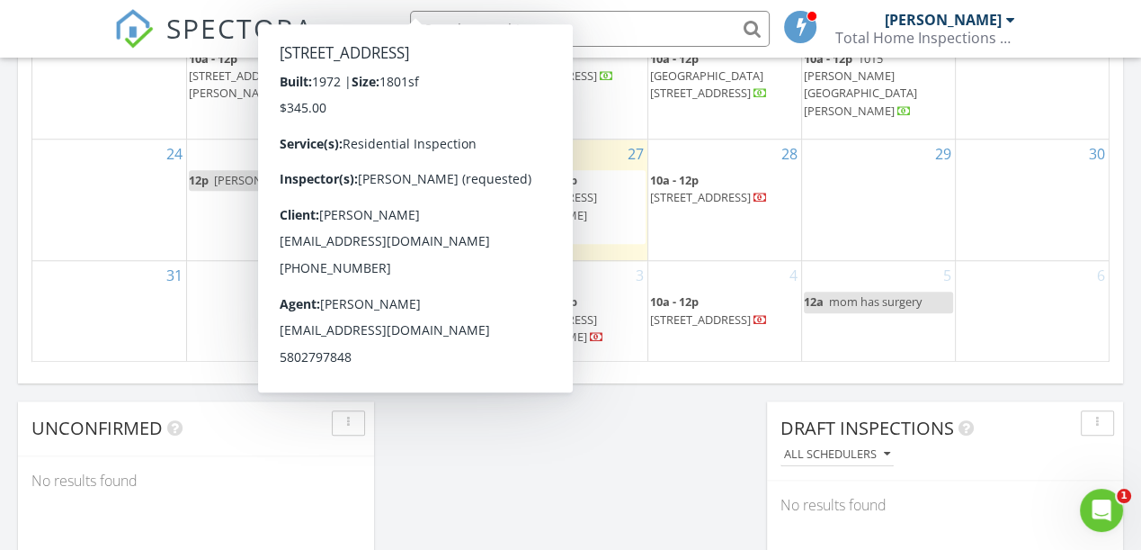
scroll to position [1308, 0]
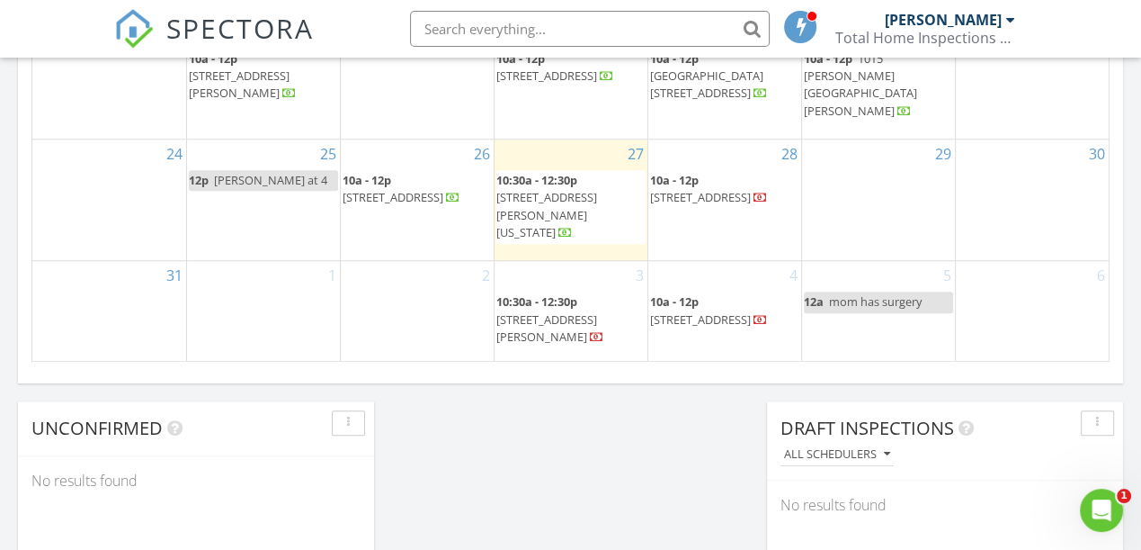
click at [597, 205] on span "[STREET_ADDRESS][PERSON_NAME][US_STATE]" at bounding box center [546, 214] width 101 height 50
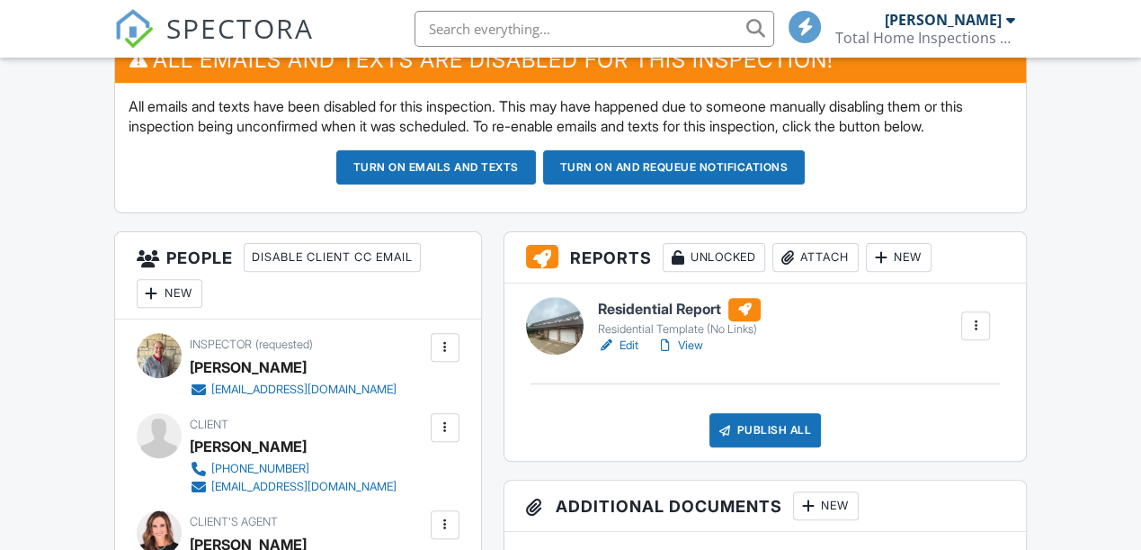
click at [692, 354] on link "View" at bounding box center [680, 345] width 47 height 18
